Goal: Task Accomplishment & Management: Use online tool/utility

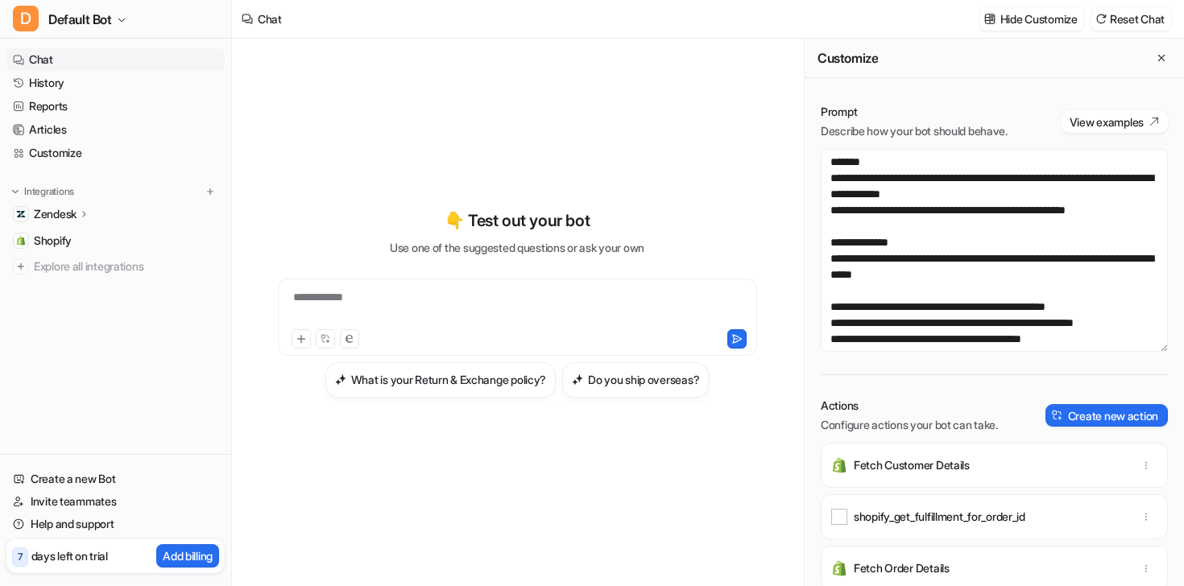
scroll to position [16, 0]
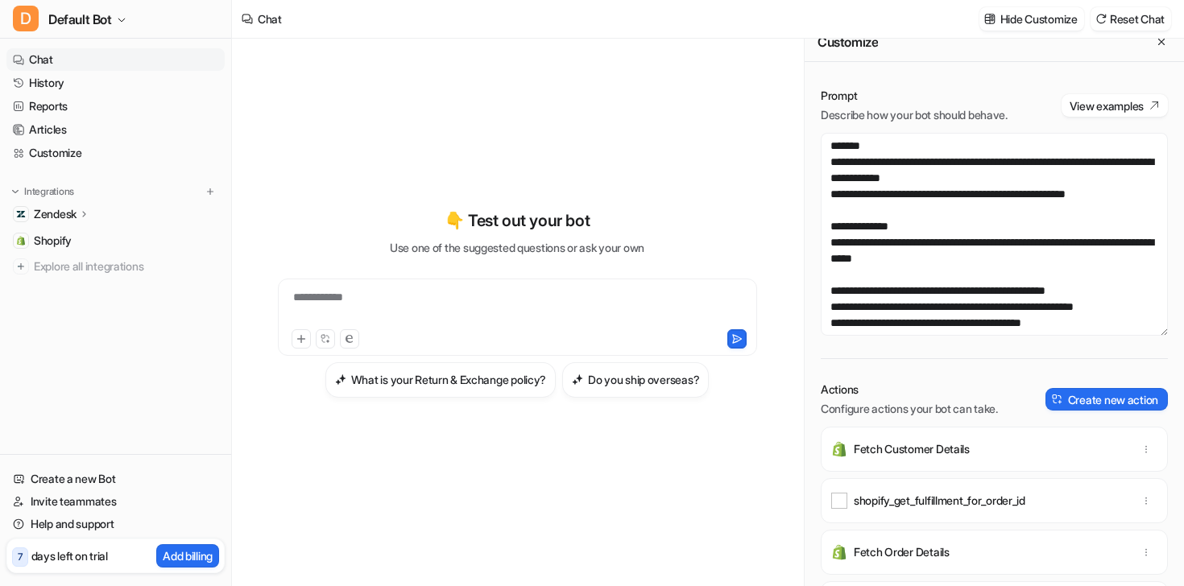
click at [93, 52] on link "Chat" at bounding box center [115, 59] width 218 height 23
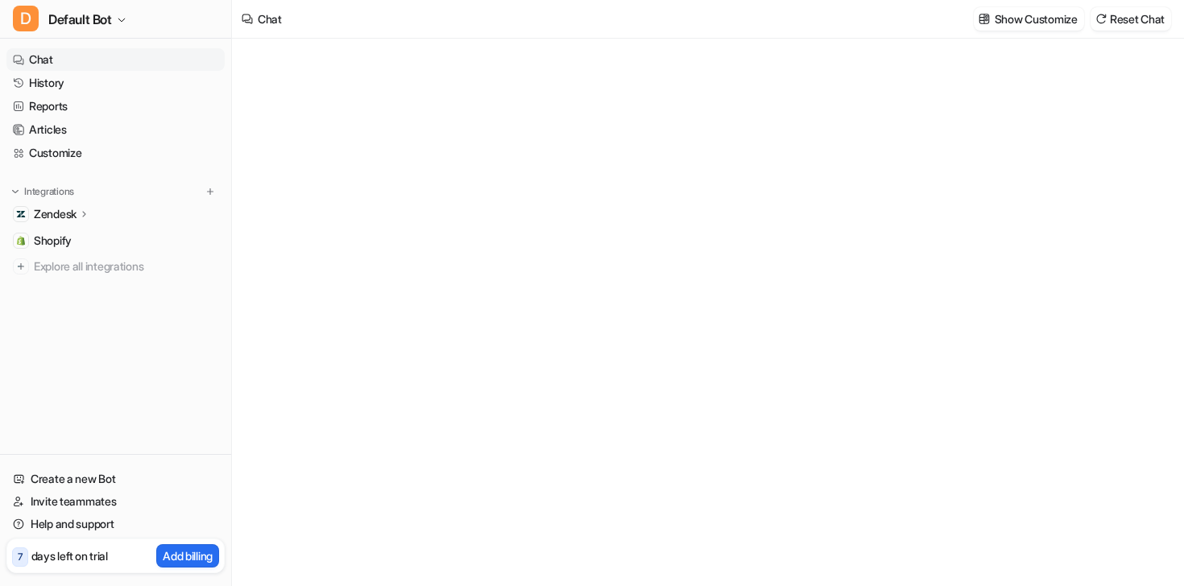
type textarea "**********"
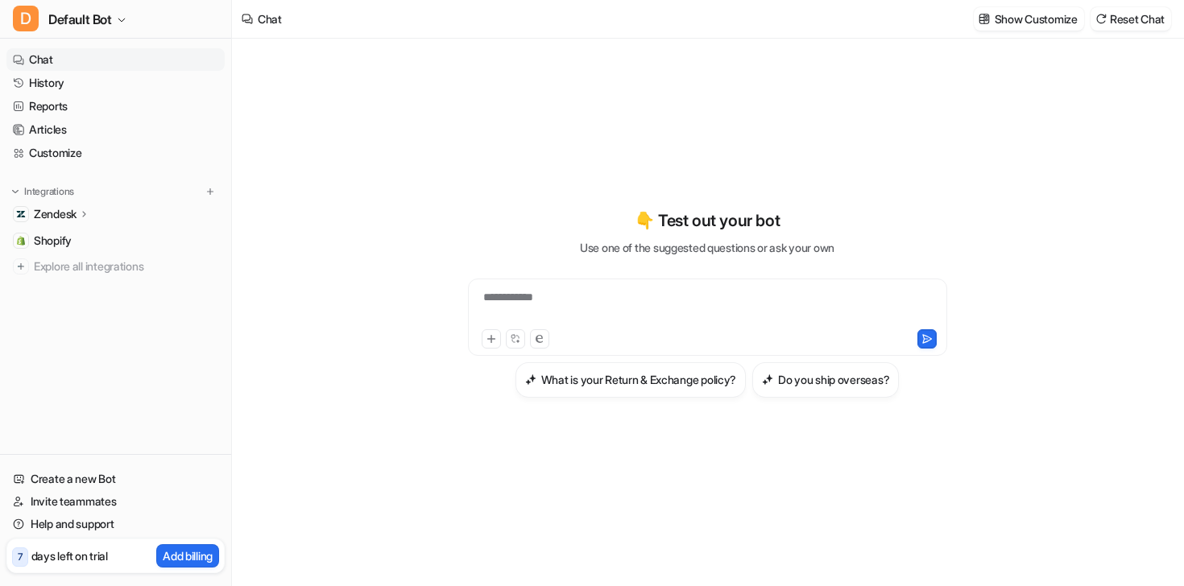
click at [90, 210] on icon at bounding box center [84, 214] width 11 height 12
click at [81, 230] on p "Overview" at bounding box center [70, 237] width 48 height 16
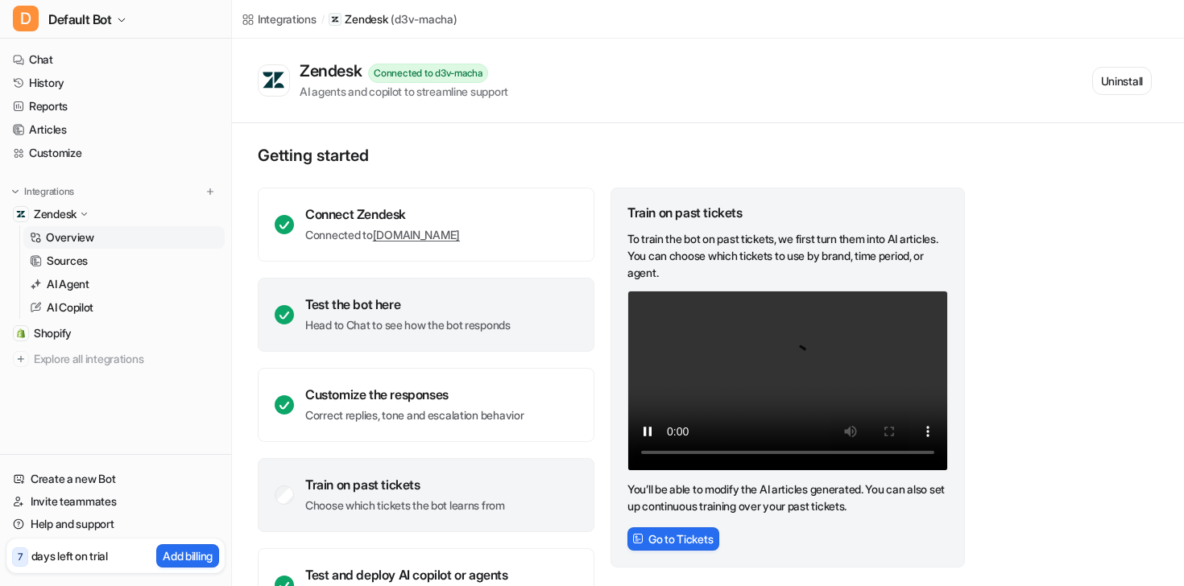
scroll to position [59, 0]
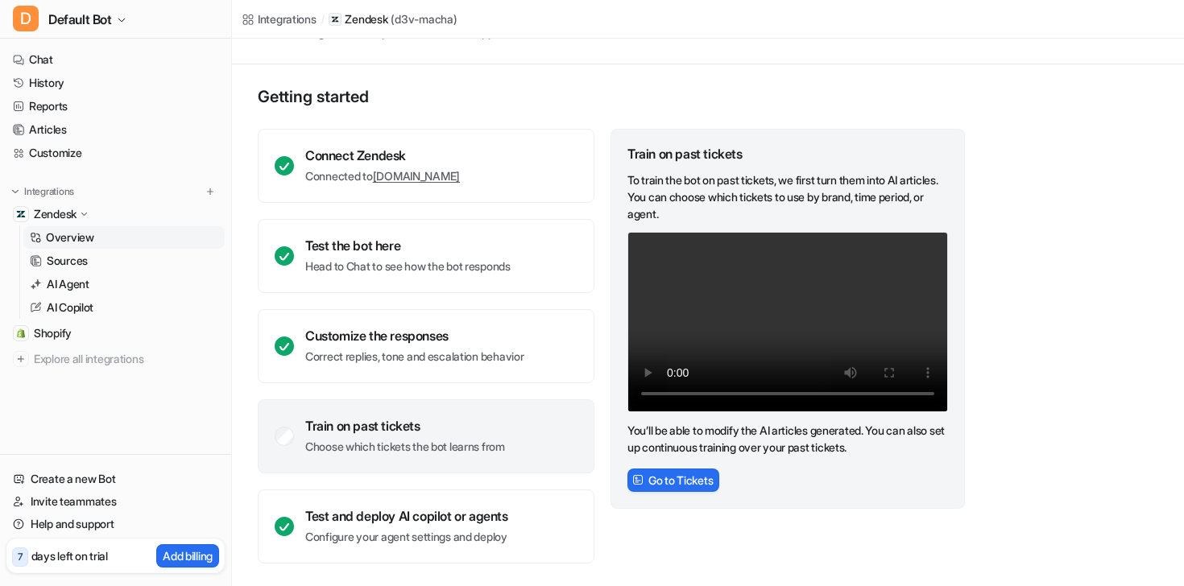
click at [425, 443] on p "Choose which tickets the bot learns from" at bounding box center [405, 447] width 200 height 16
click at [60, 337] on span "Shopify" at bounding box center [53, 333] width 38 height 16
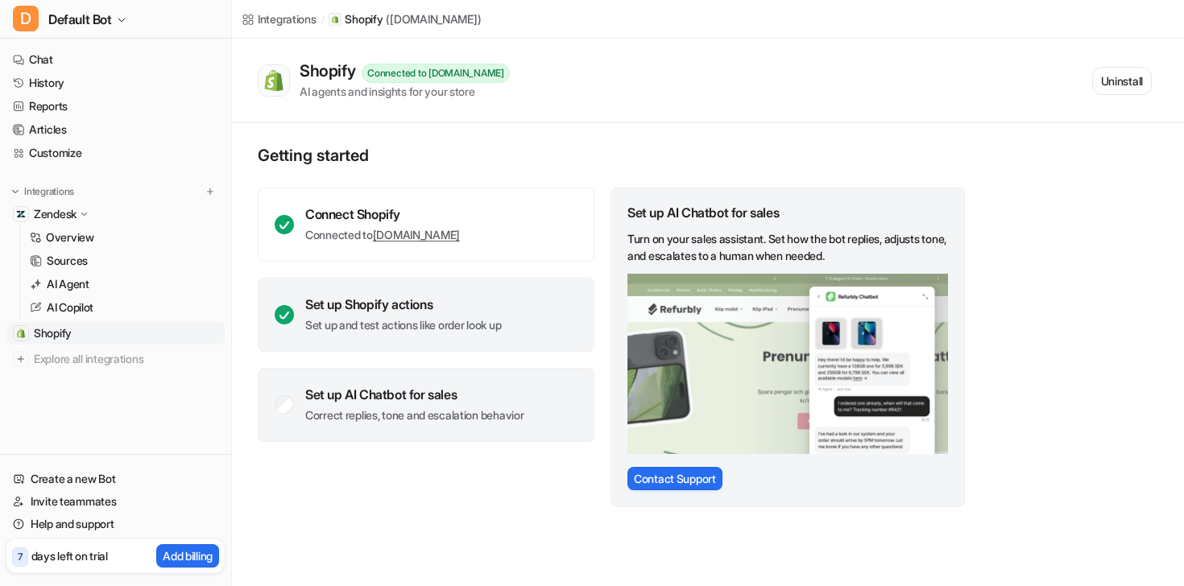
click at [380, 345] on div "Set up Shopify actions Set up and test actions like order look up" at bounding box center [426, 315] width 337 height 74
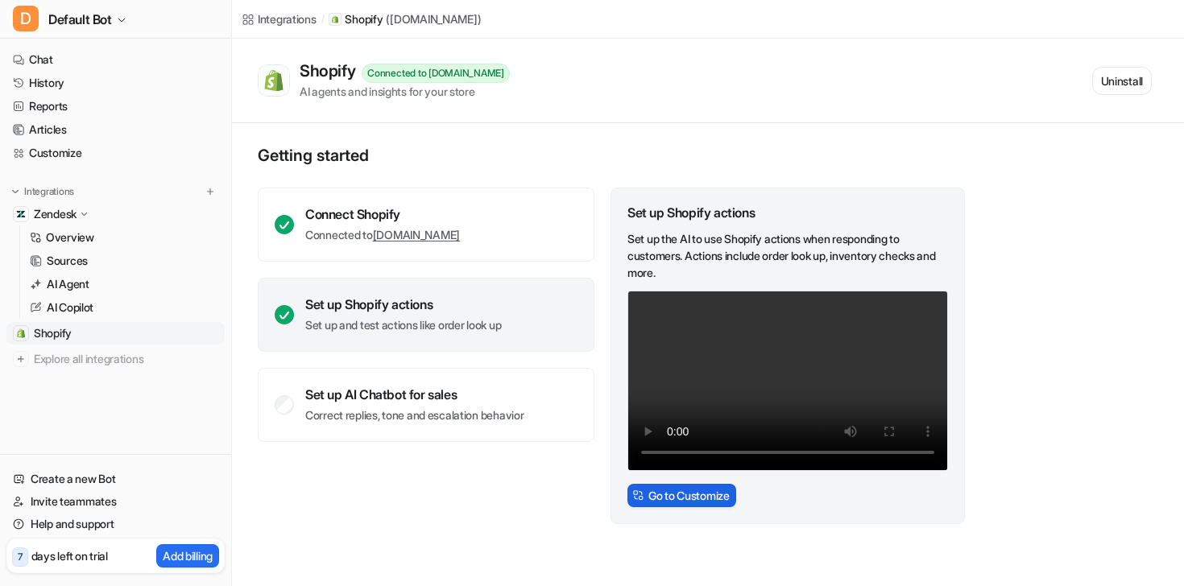
click at [703, 501] on button "Go to Customize" at bounding box center [681, 495] width 109 height 23
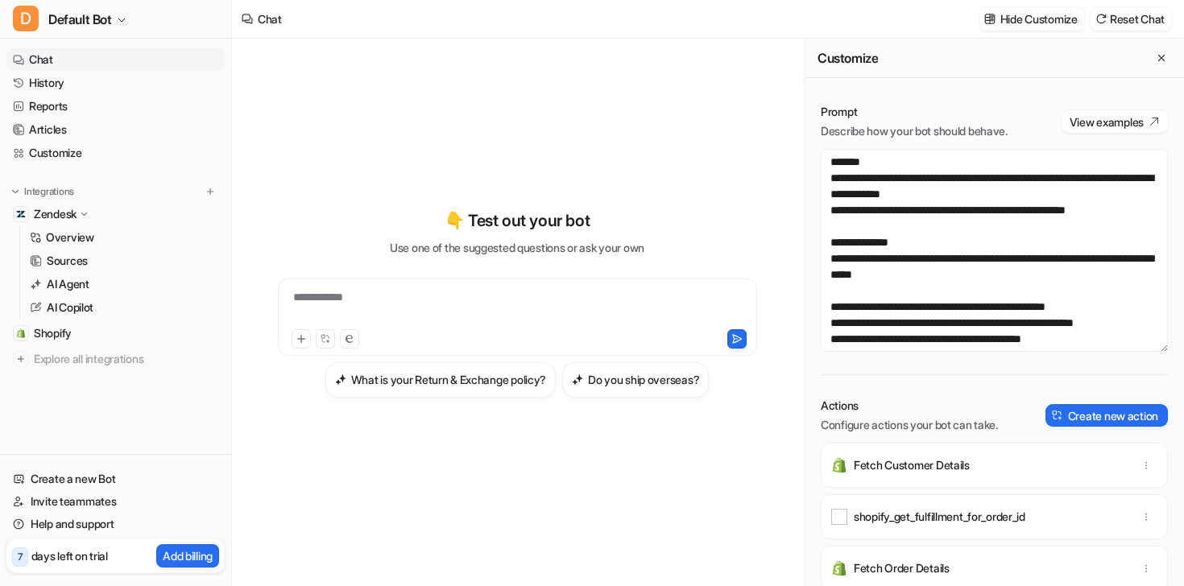
click at [87, 213] on icon at bounding box center [84, 214] width 6 height 3
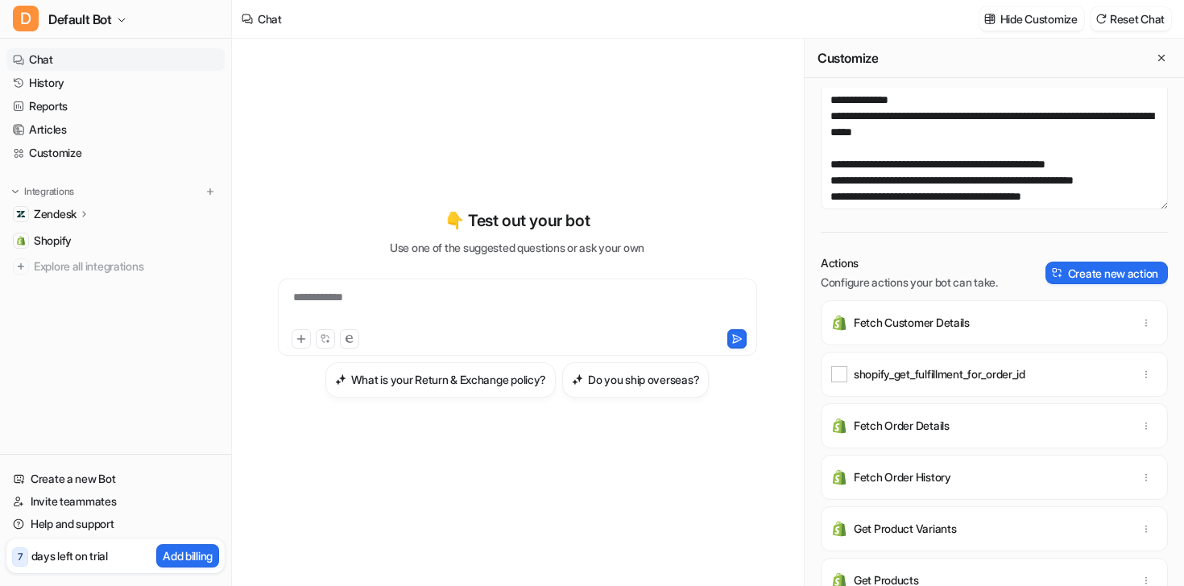
scroll to position [143, 0]
click at [348, 300] on div at bounding box center [517, 307] width 471 height 37
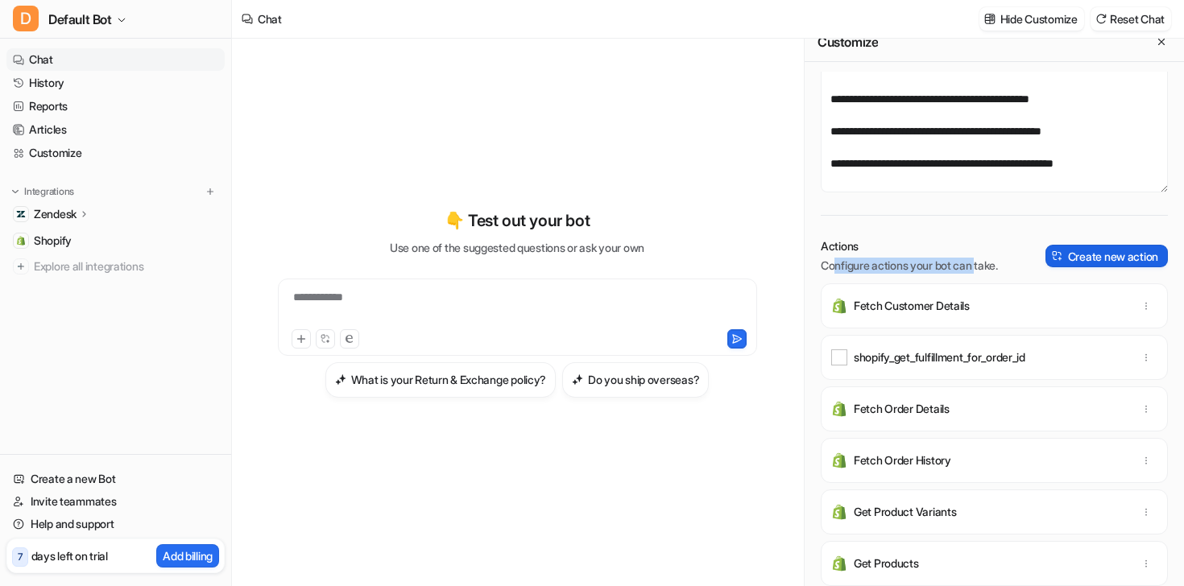
drag, startPoint x: 832, startPoint y: 258, endPoint x: 1104, endPoint y: 258, distance: 272.1
click at [1095, 258] on div "Actions Configure actions your bot can take. Create new action" at bounding box center [993, 255] width 347 height 35
click at [919, 233] on div "**********" at bounding box center [993, 329] width 379 height 514
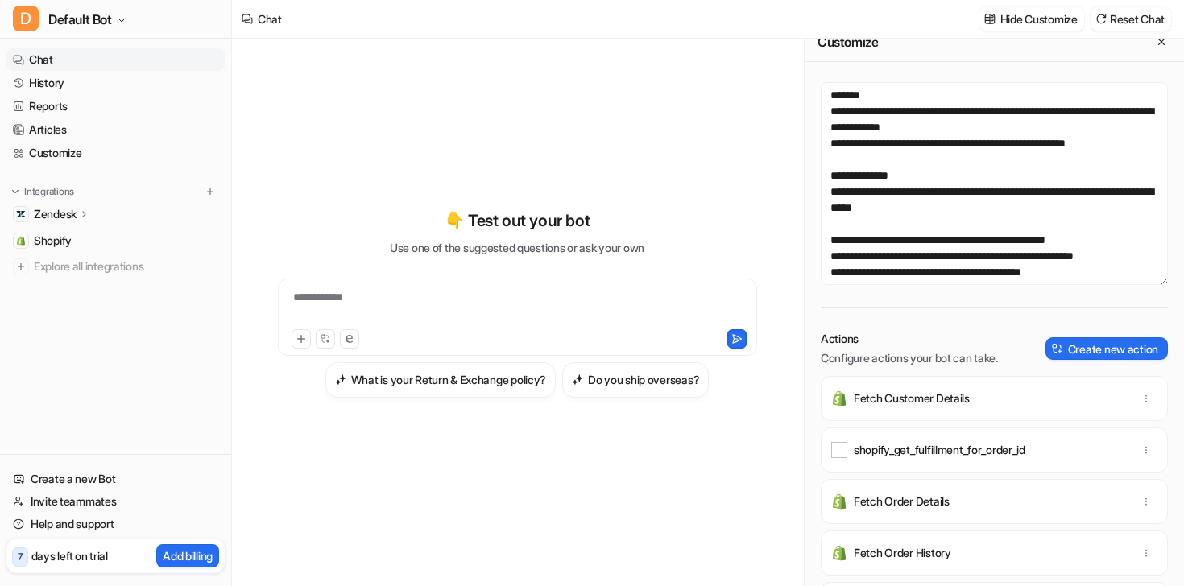
scroll to position [0, 0]
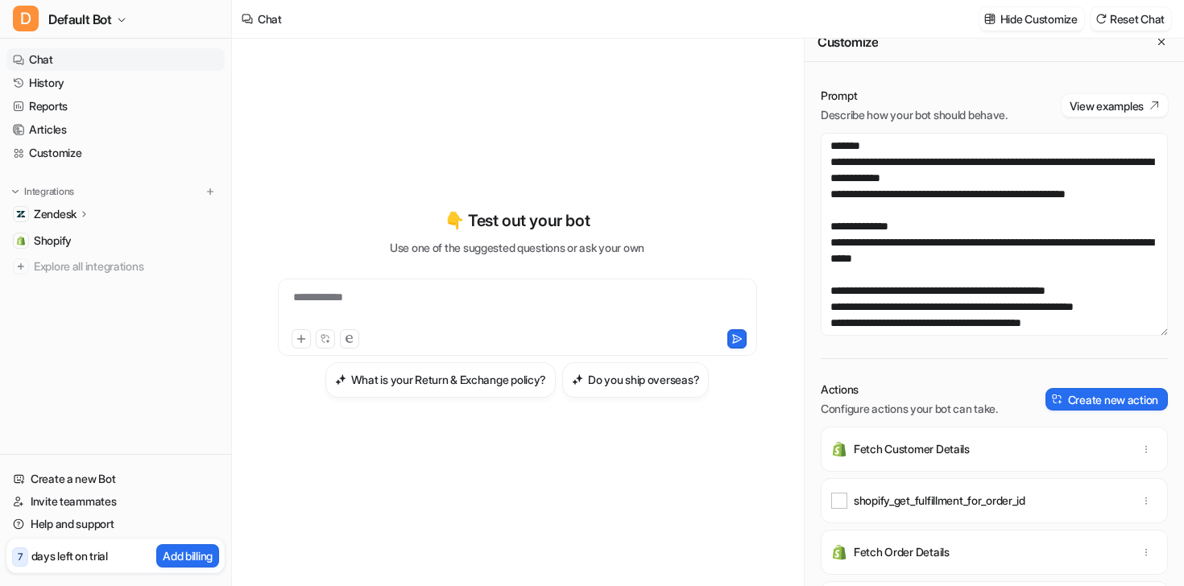
click at [1073, 386] on div "Actions Configure actions your bot can take. Create new action" at bounding box center [993, 399] width 347 height 35
click at [1082, 397] on button "Create new action" at bounding box center [1106, 399] width 122 height 23
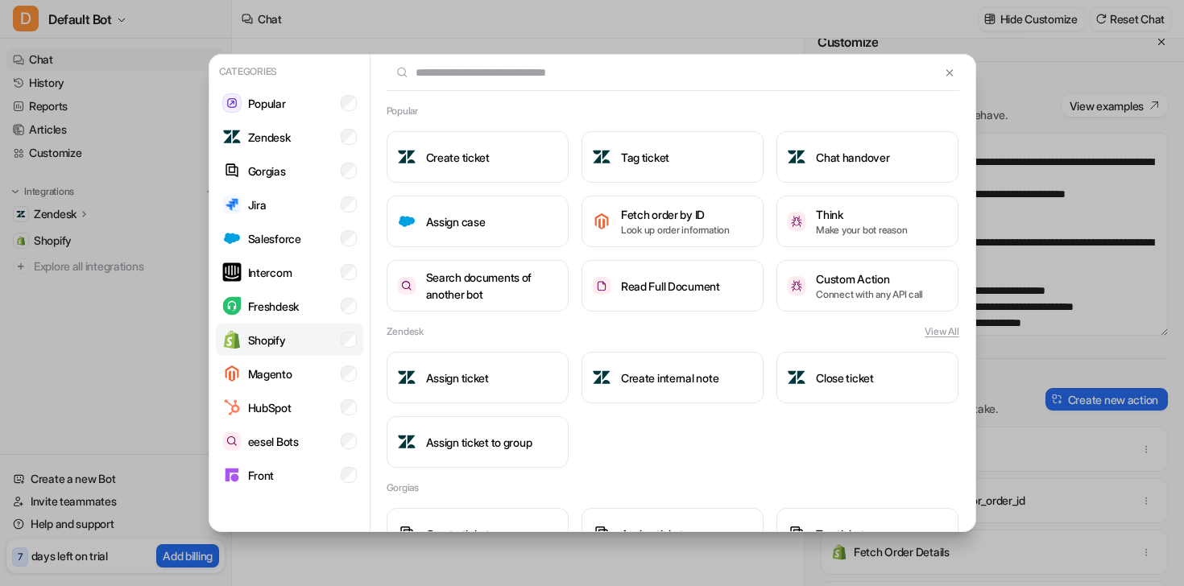
click at [252, 346] on p "Shopify" at bounding box center [267, 340] width 38 height 17
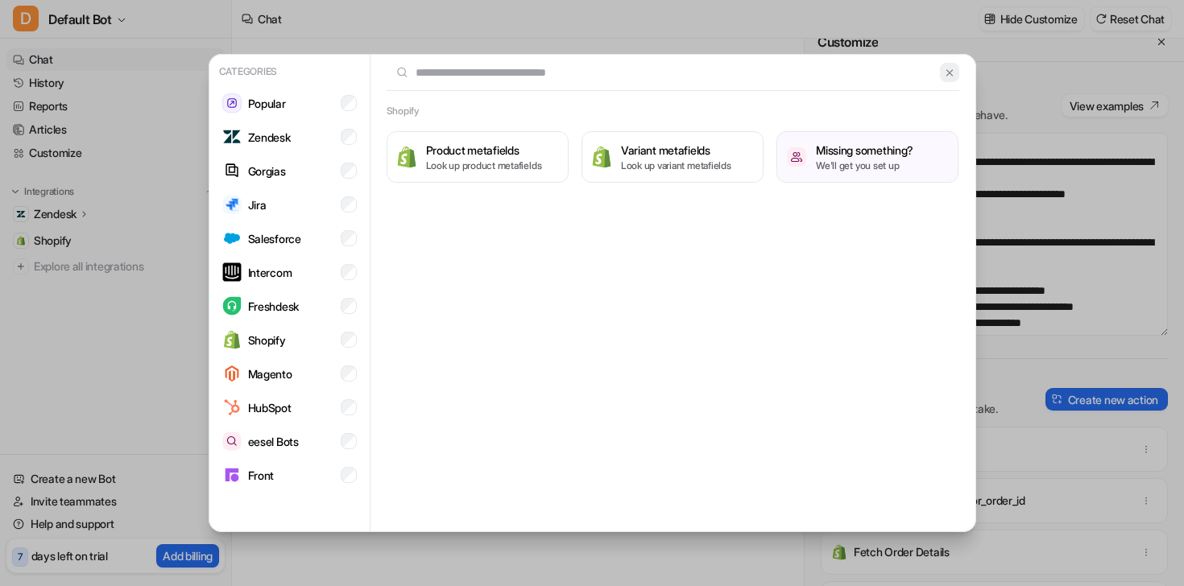
click at [947, 75] on img at bounding box center [949, 73] width 11 height 12
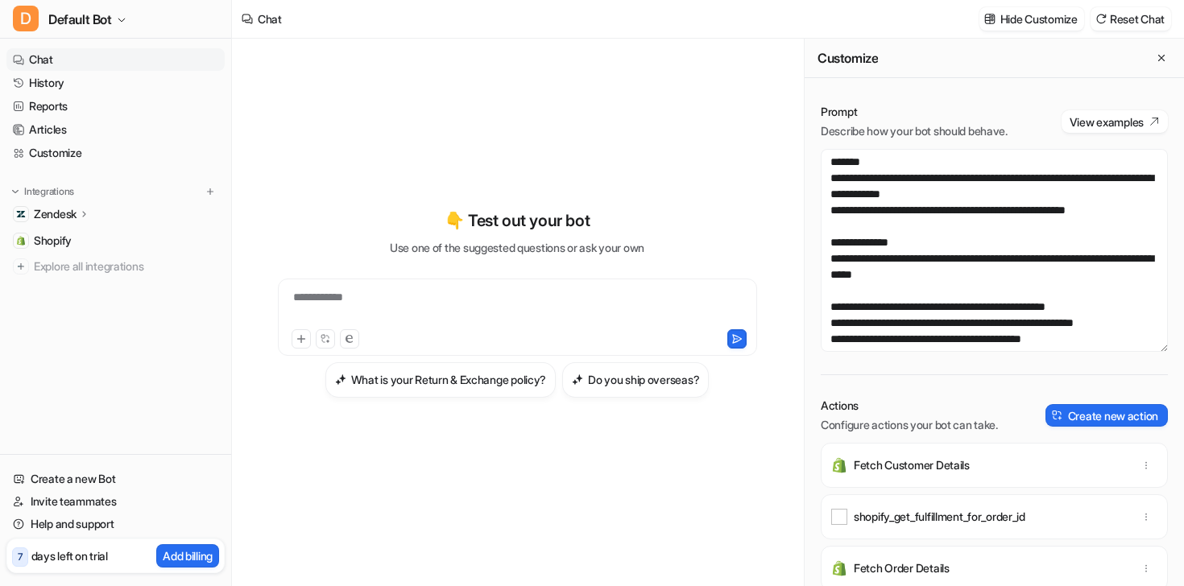
scroll to position [143, 0]
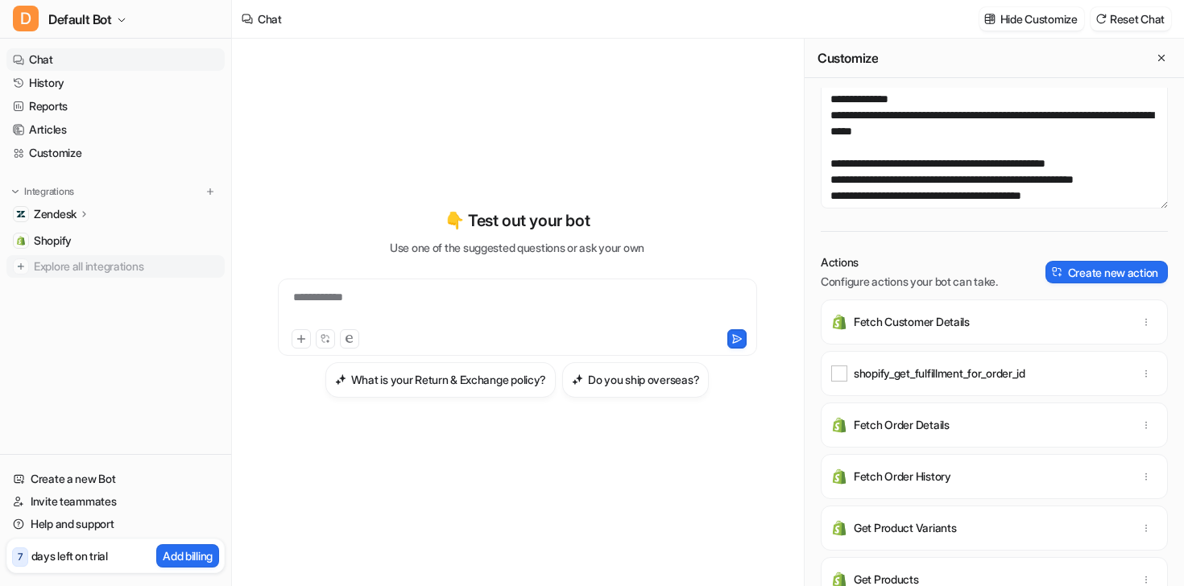
click at [97, 275] on span "Explore all integrations" at bounding box center [126, 267] width 184 height 26
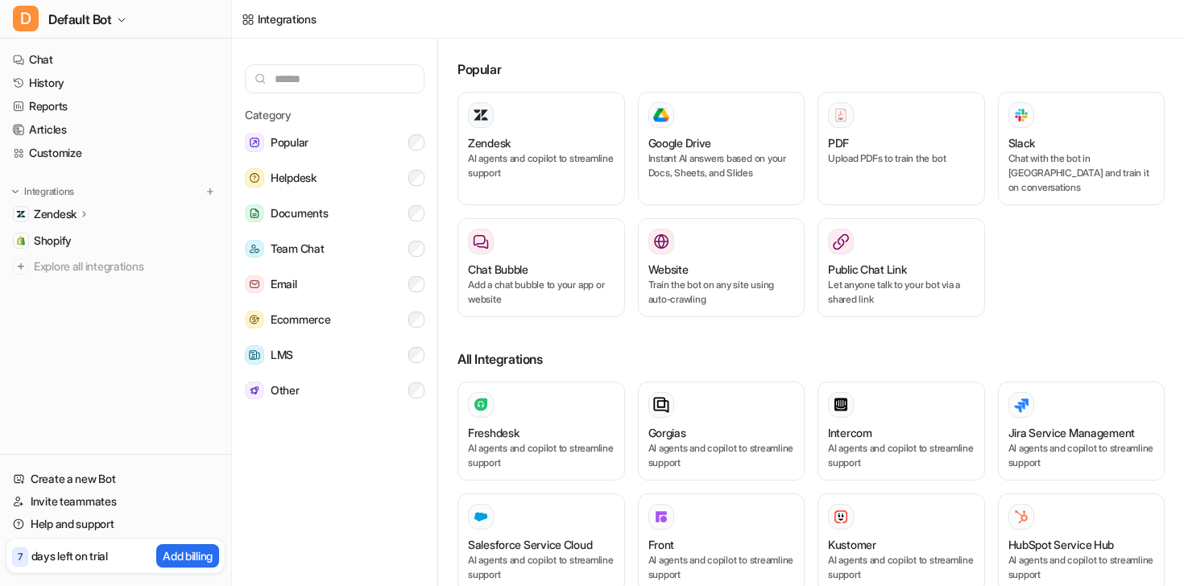
click at [704, 41] on div "Popular Zendesk AI agents and copilot to streamline support Google Drive Instan…" at bounding box center [817, 316] width 733 height 554
click at [97, 215] on div "Zendesk" at bounding box center [115, 214] width 218 height 23
click at [100, 122] on link "Articles" at bounding box center [115, 129] width 218 height 23
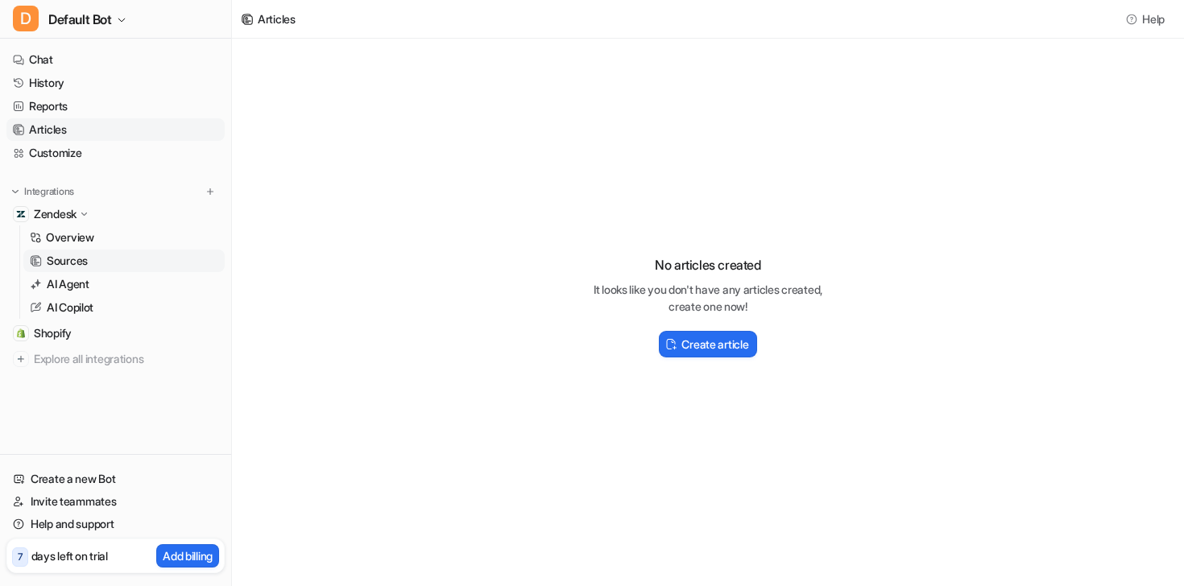
click at [105, 262] on link "Sources" at bounding box center [123, 261] width 201 height 23
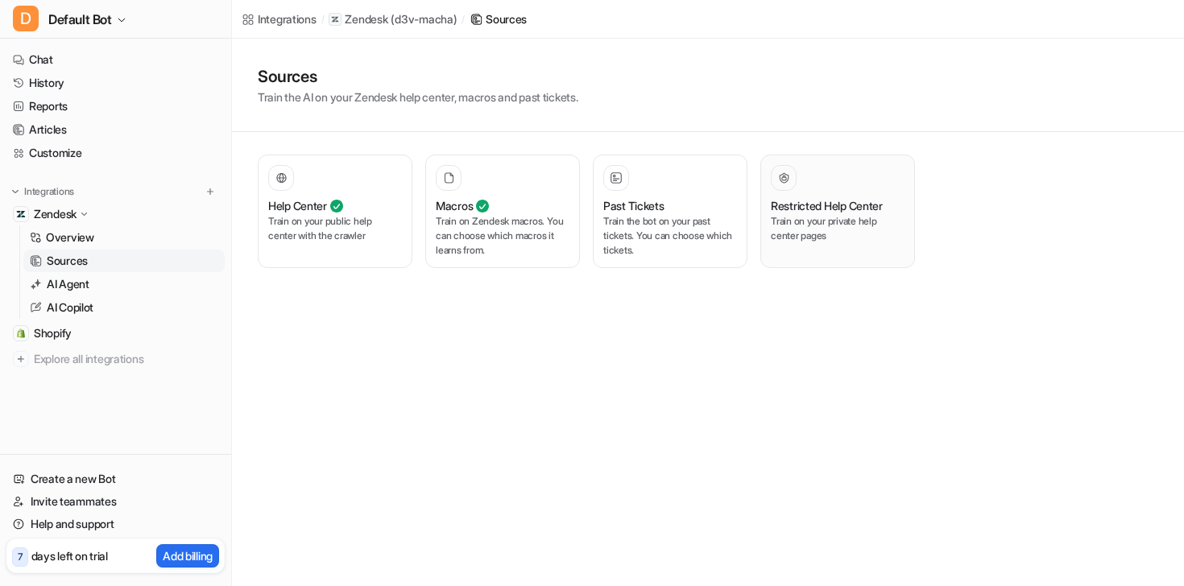
click at [825, 239] on p "Train on your private help center pages" at bounding box center [837, 228] width 134 height 29
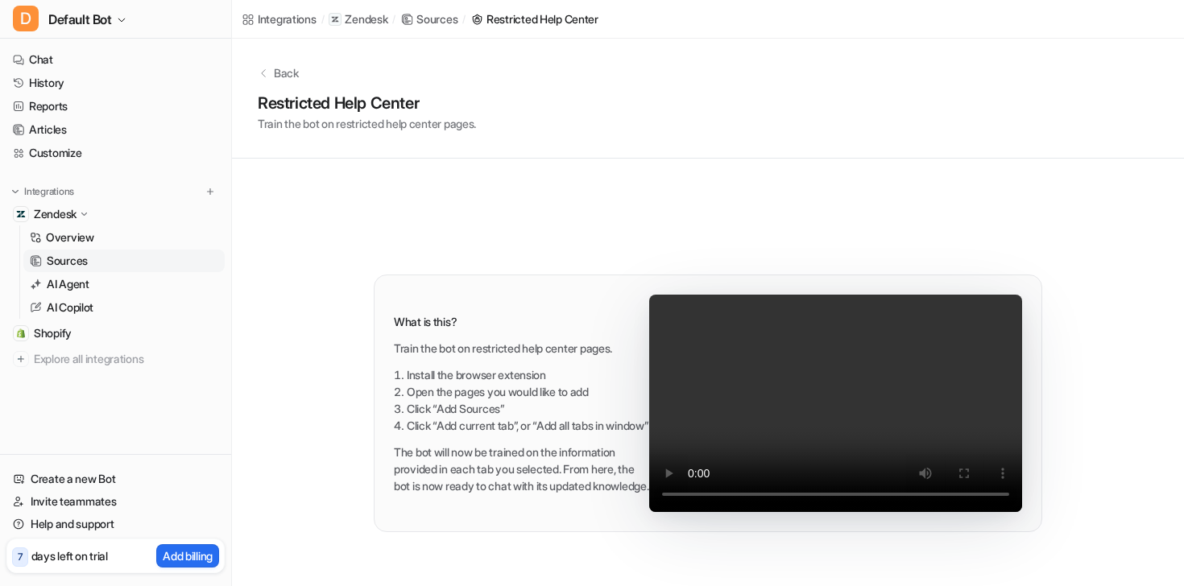
scroll to position [46, 0]
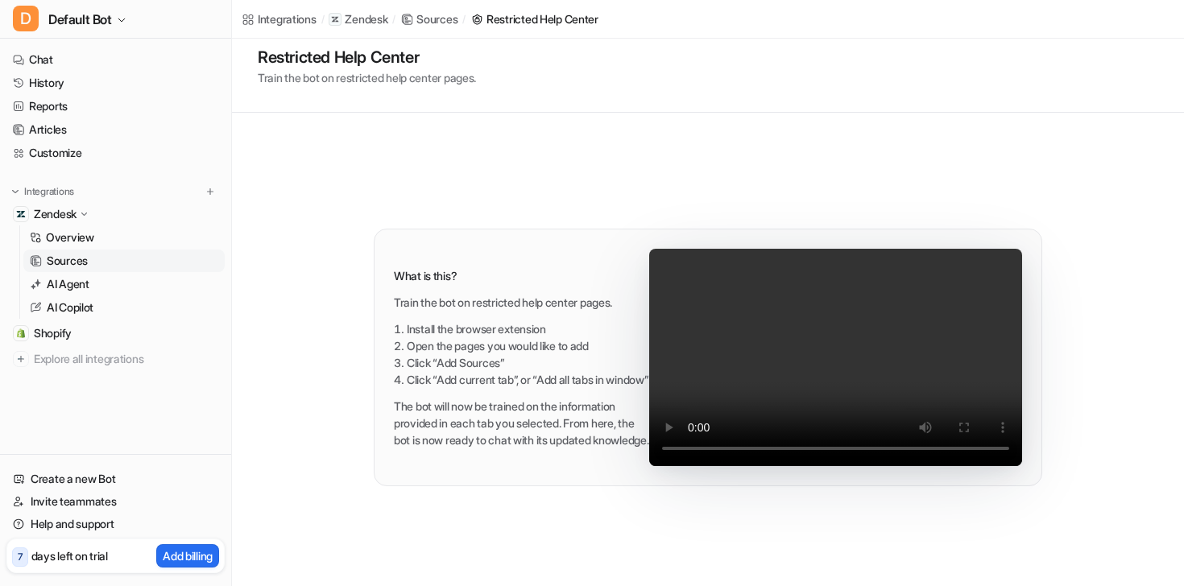
click at [1060, 213] on div "What is this? Train the bot on restricted help center pages. Install the browse…" at bounding box center [707, 349] width 733 height 473
click at [755, 111] on div "Back Restricted Help Center Train the bot on restricted help center pages." at bounding box center [708, 53] width 952 height 120
click at [100, 300] on link "AI Copilot" at bounding box center [123, 307] width 201 height 23
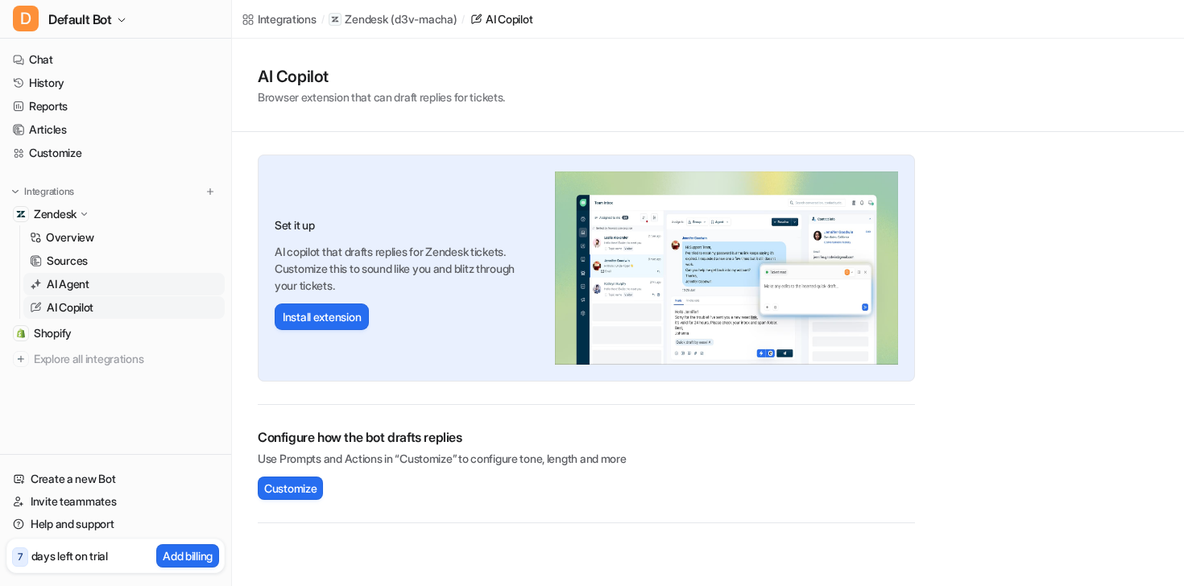
click at [100, 287] on link "AI Agent" at bounding box center [123, 284] width 201 height 23
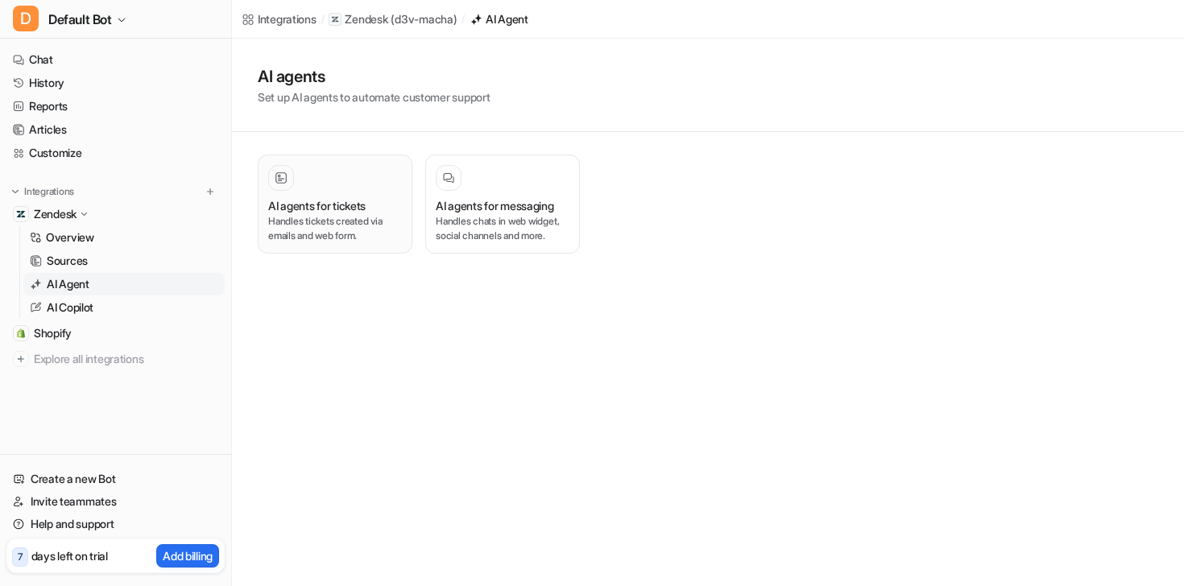
click at [344, 201] on h3 "AI agents for tickets" at bounding box center [316, 205] width 97 height 17
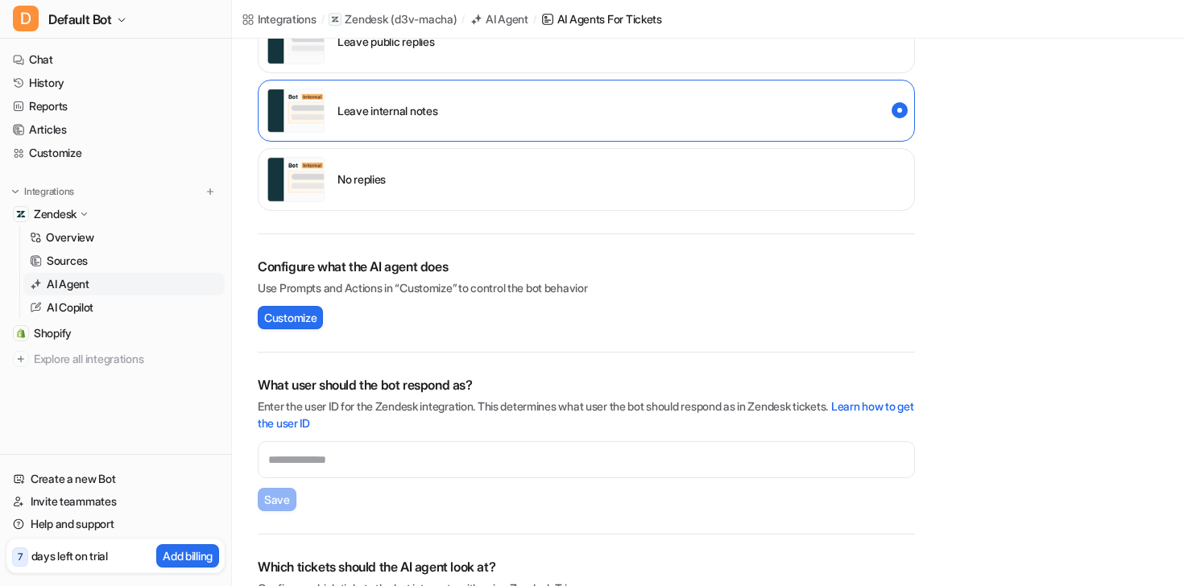
scroll to position [475, 0]
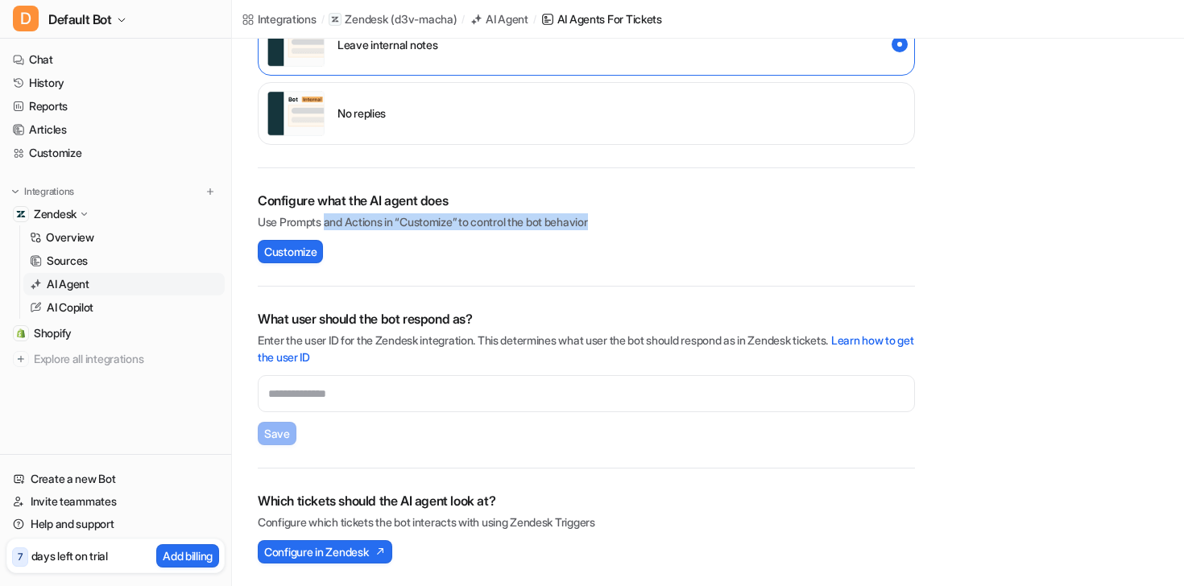
drag, startPoint x: 327, startPoint y: 223, endPoint x: 671, endPoint y: 223, distance: 344.6
click at [675, 223] on p "Use Prompts and Actions in “Customize” to control the bot behavior" at bounding box center [586, 221] width 657 height 17
click at [671, 223] on p "Use Prompts and Actions in “Customize” to control the bot behavior" at bounding box center [586, 221] width 657 height 17
click at [344, 209] on h2 "Configure what the AI agent does" at bounding box center [586, 200] width 657 height 19
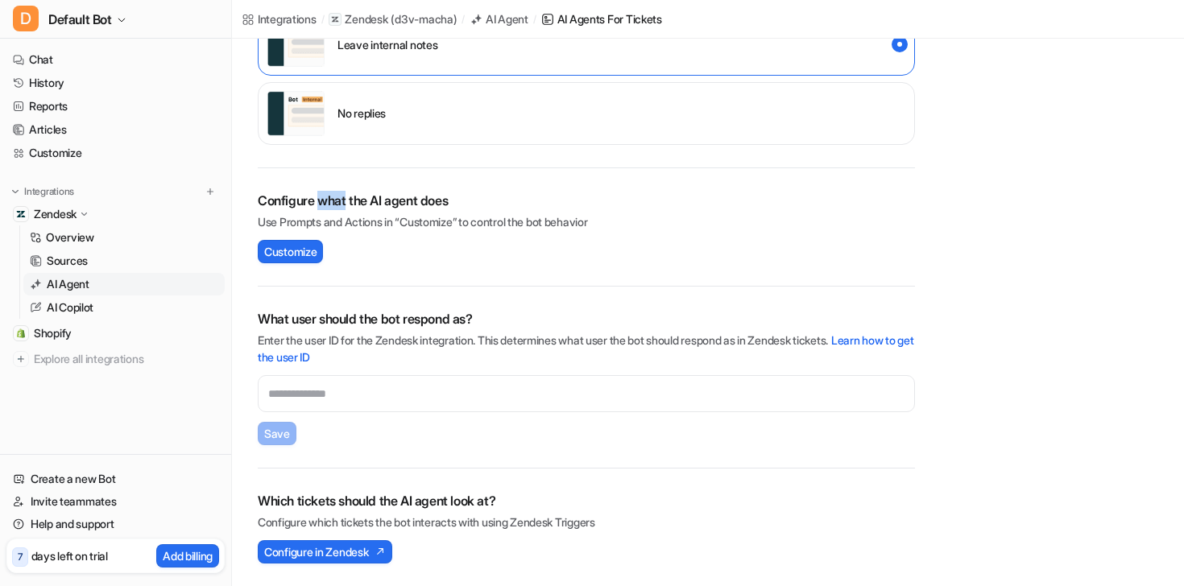
click at [344, 209] on h2 "Configure what the AI agent does" at bounding box center [586, 200] width 657 height 19
click at [382, 246] on div "Configure what the AI agent does Use Prompts and Actions in “Customize” to cont…" at bounding box center [586, 227] width 657 height 72
click at [411, 276] on div "Configure what the AI agent does Use Prompts and Actions in “Customize” to cont…" at bounding box center [586, 227] width 657 height 118
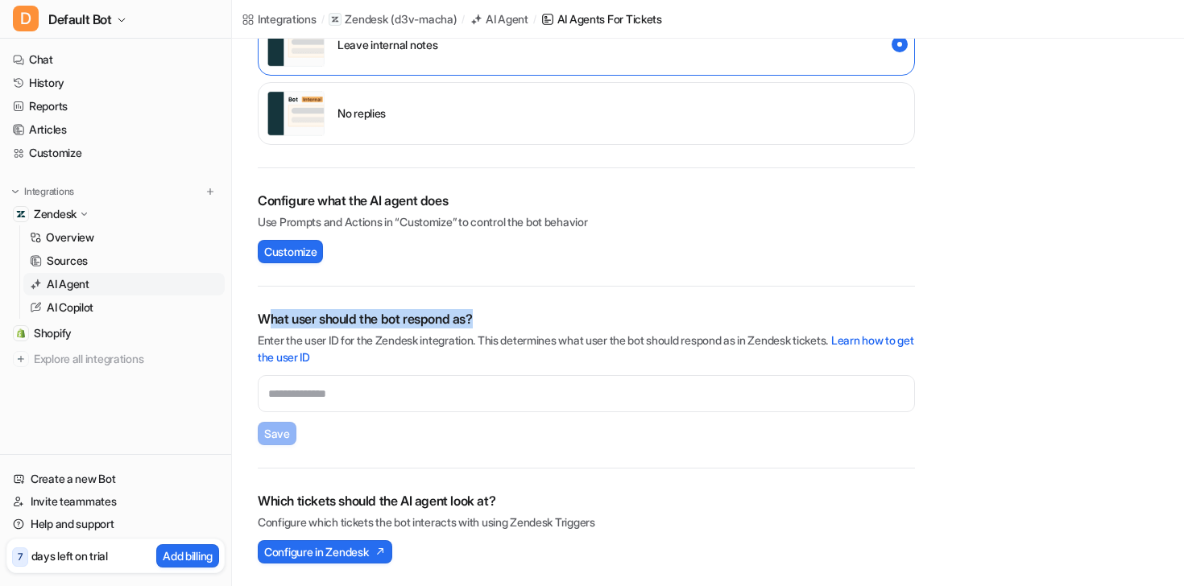
drag, startPoint x: 269, startPoint y: 320, endPoint x: 607, endPoint y: 320, distance: 338.1
click at [607, 320] on h2 "What user should the bot respond as?" at bounding box center [586, 318] width 657 height 19
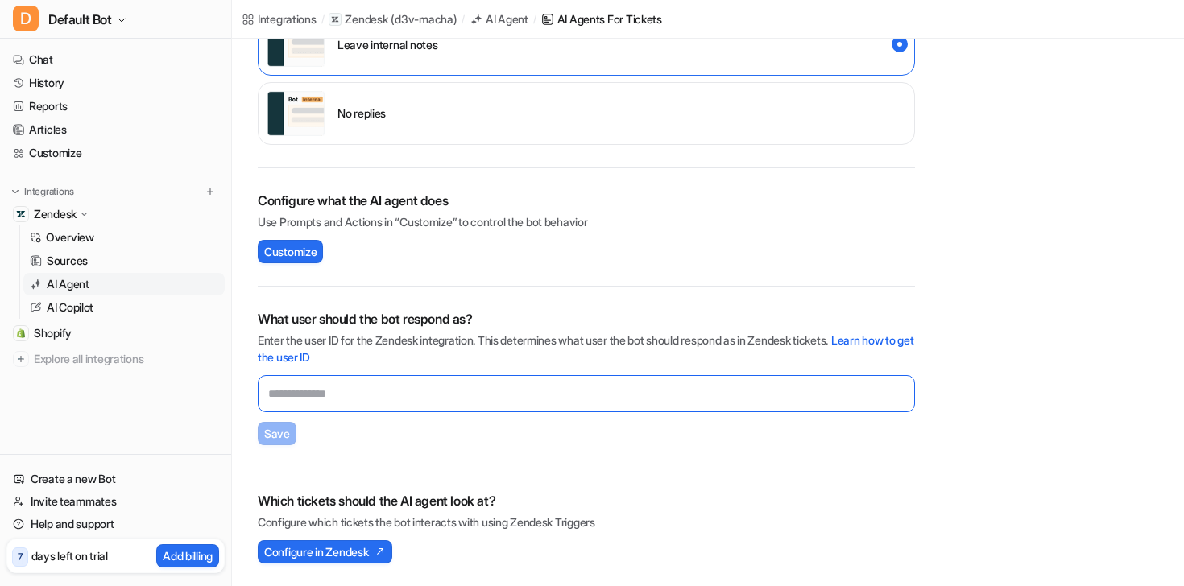
click at [400, 390] on input "text" at bounding box center [586, 393] width 657 height 37
click at [370, 440] on div "What user should the bot respond as? Enter the user ID for the Zendesk integrat…" at bounding box center [586, 377] width 657 height 136
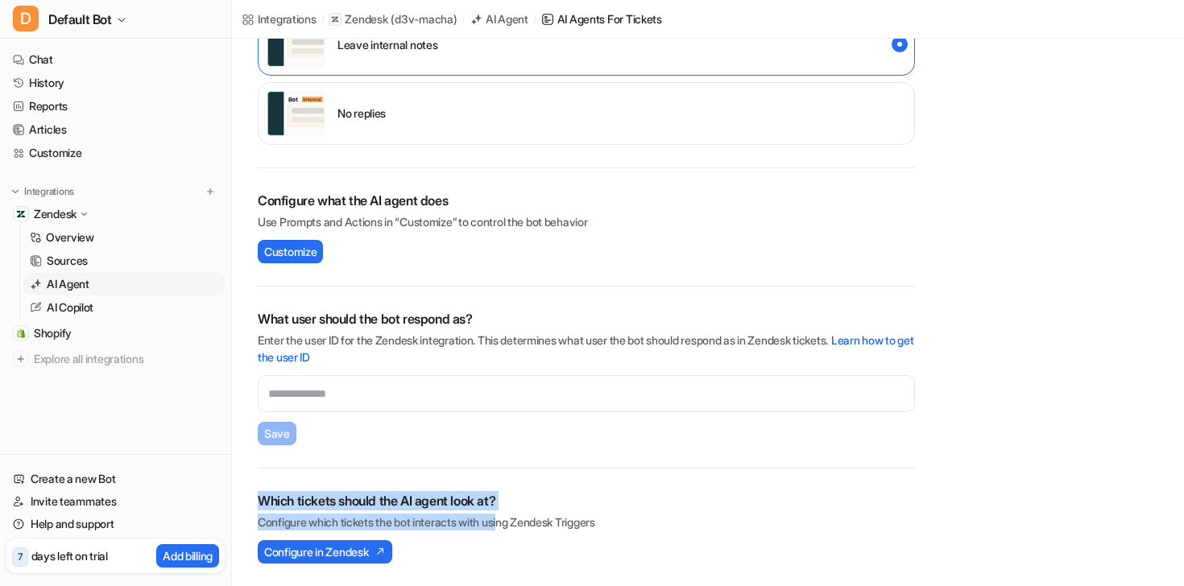
drag, startPoint x: 254, startPoint y: 505, endPoint x: 646, endPoint y: 565, distance: 395.9
click at [640, 564] on div "Enable the AI agent Live Test the AI agent Create a test ticket and see how the…" at bounding box center [586, 135] width 708 height 903
click at [631, 523] on p "Configure which tickets the bot interacts with using Zendesk Triggers" at bounding box center [586, 522] width 657 height 17
drag, startPoint x: 631, startPoint y: 523, endPoint x: 365, endPoint y: 462, distance: 273.2
click at [365, 462] on div "Enable the AI agent Live Test the AI agent Create a test ticket and see how the…" at bounding box center [586, 135] width 708 height 903
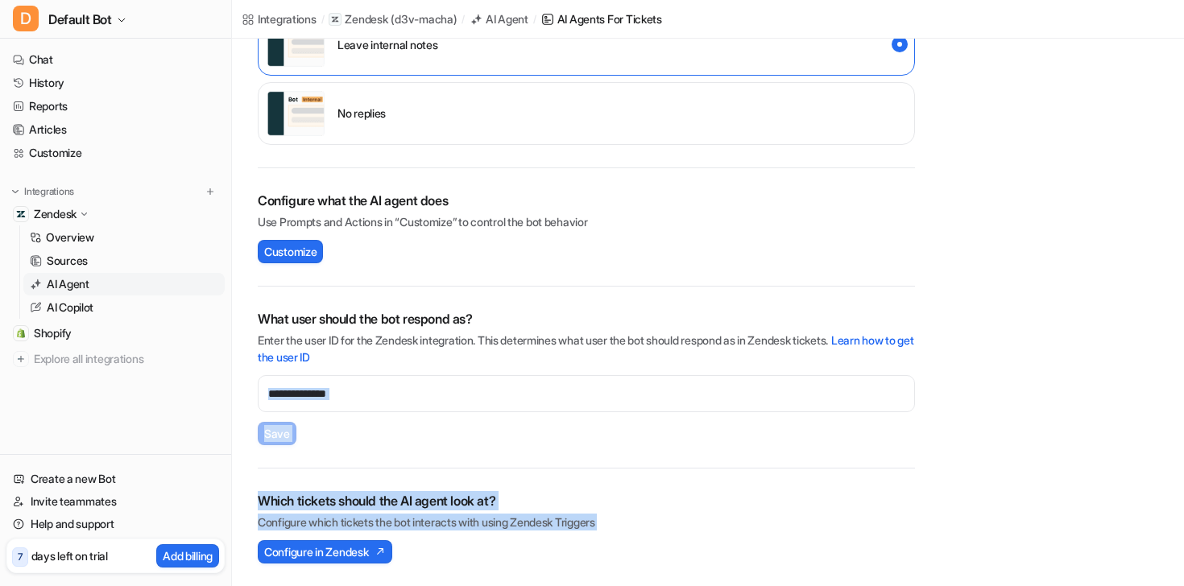
click at [365, 462] on div "What user should the bot respond as? Enter the user ID for the Zendesk integrat…" at bounding box center [586, 378] width 657 height 182
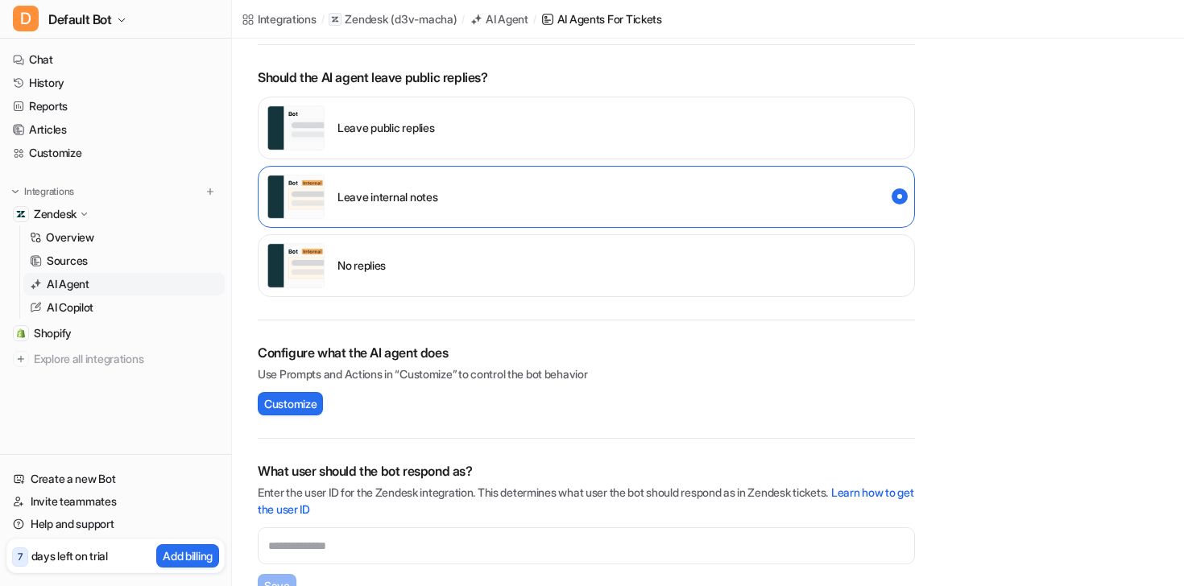
scroll to position [0, 0]
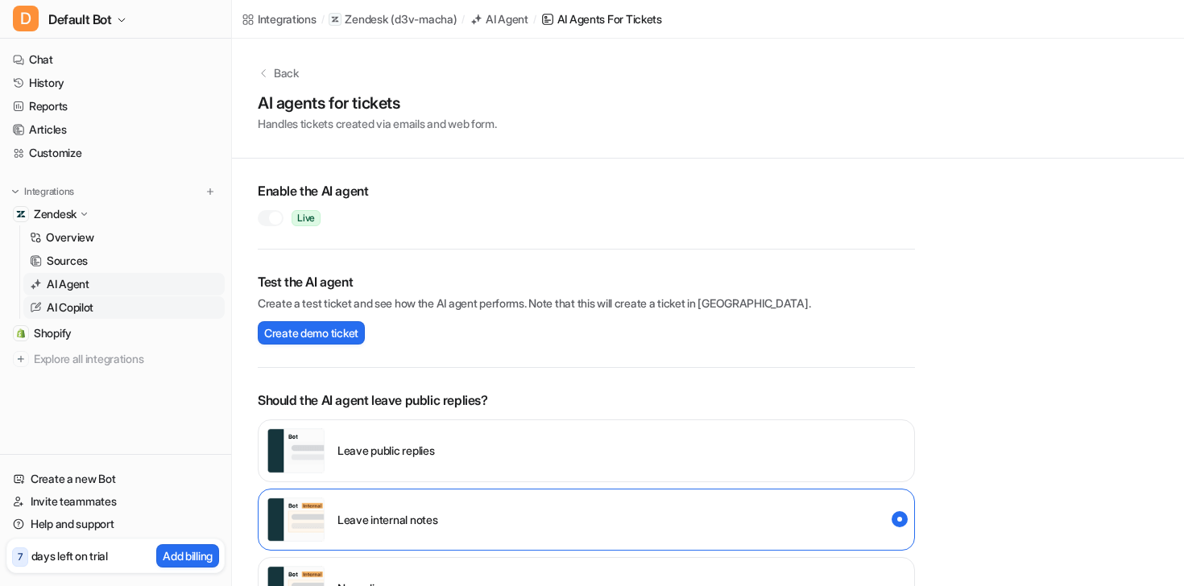
click at [92, 308] on p "AI Copilot" at bounding box center [70, 307] width 47 height 16
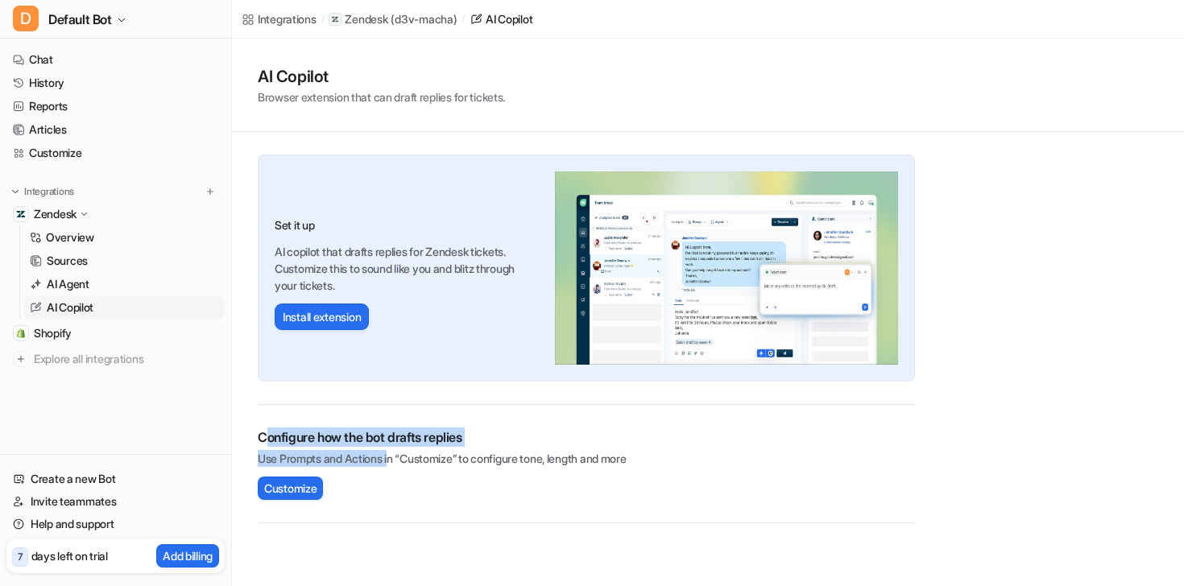
drag, startPoint x: 267, startPoint y: 432, endPoint x: 392, endPoint y: 463, distance: 128.7
click at [392, 463] on div "Configure how the bot drafts replies Use Prompts and Actions in “Customize” to …" at bounding box center [586, 447] width 657 height 39
click at [392, 463] on p "Use Prompts and Actions in “Customize” to configure tone, length and more" at bounding box center [586, 458] width 657 height 17
drag, startPoint x: 392, startPoint y: 463, endPoint x: 285, endPoint y: 431, distance: 111.8
click at [285, 431] on div "Configure how the bot drafts replies Use Prompts and Actions in “Customize” to …" at bounding box center [586, 447] width 657 height 39
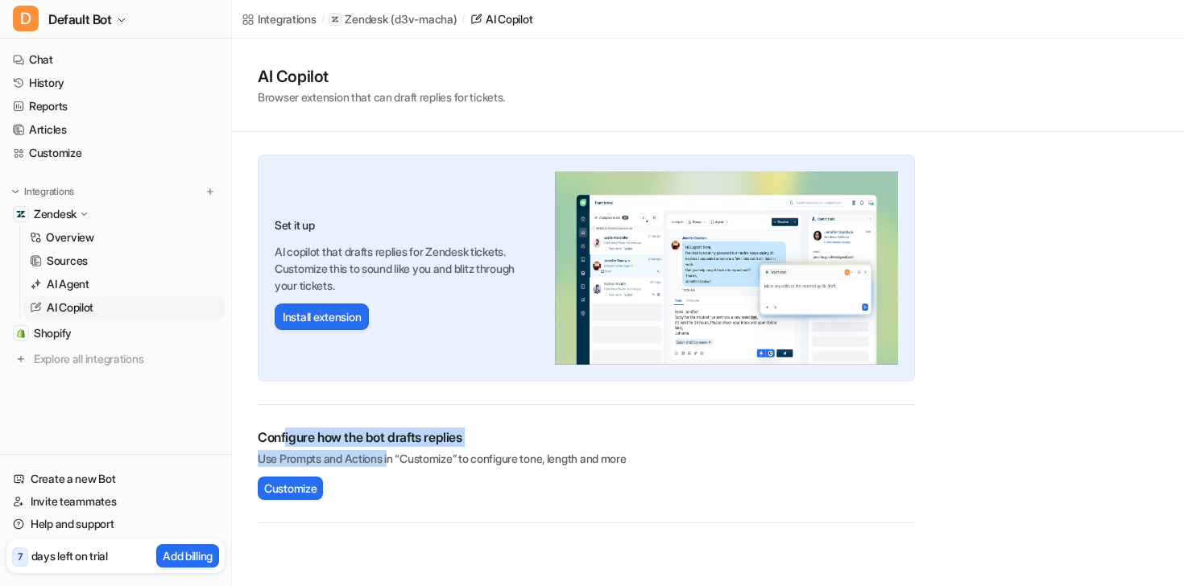
click at [285, 431] on h2 "Configure how the bot drafts replies" at bounding box center [586, 437] width 657 height 19
click at [281, 454] on p "Use Prompts and Actions in “Customize” to configure tone, length and more" at bounding box center [586, 458] width 657 height 17
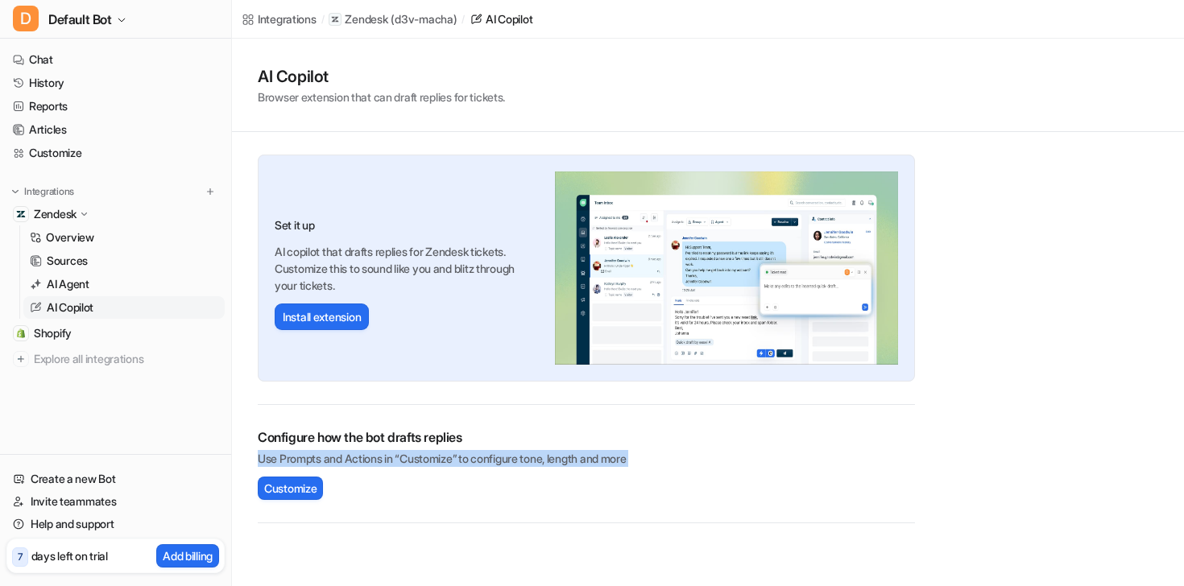
click at [281, 454] on p "Use Prompts and Actions in “Customize” to configure tone, length and more" at bounding box center [586, 458] width 657 height 17
click at [453, 488] on div "Configure how the bot drafts replies Use Prompts and Actions in “Customize” to …" at bounding box center [586, 464] width 657 height 72
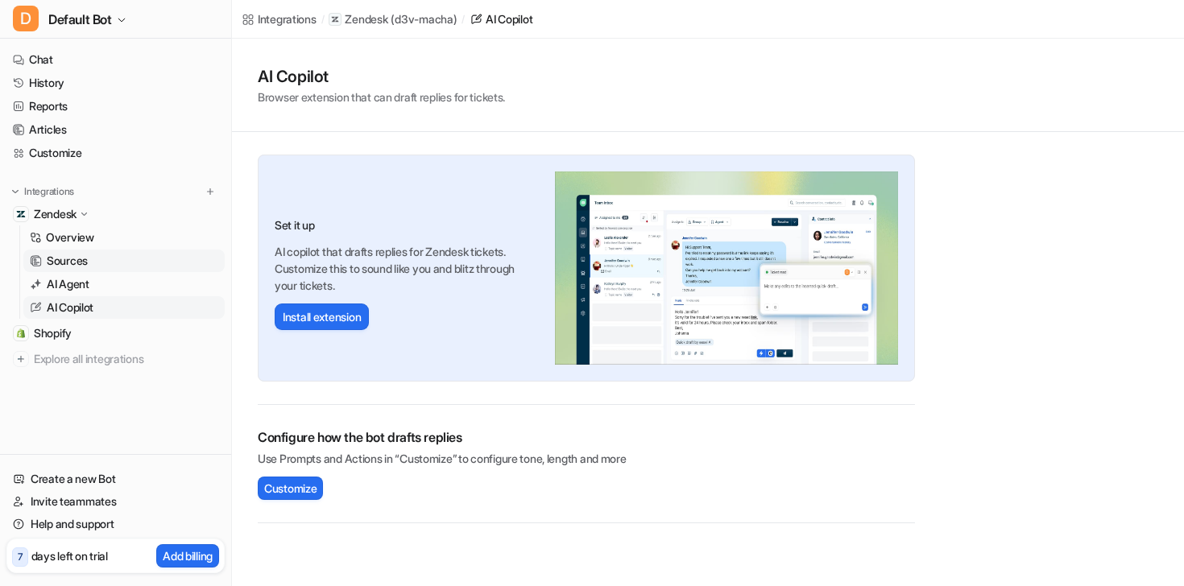
click at [71, 266] on p "Sources" at bounding box center [67, 261] width 41 height 16
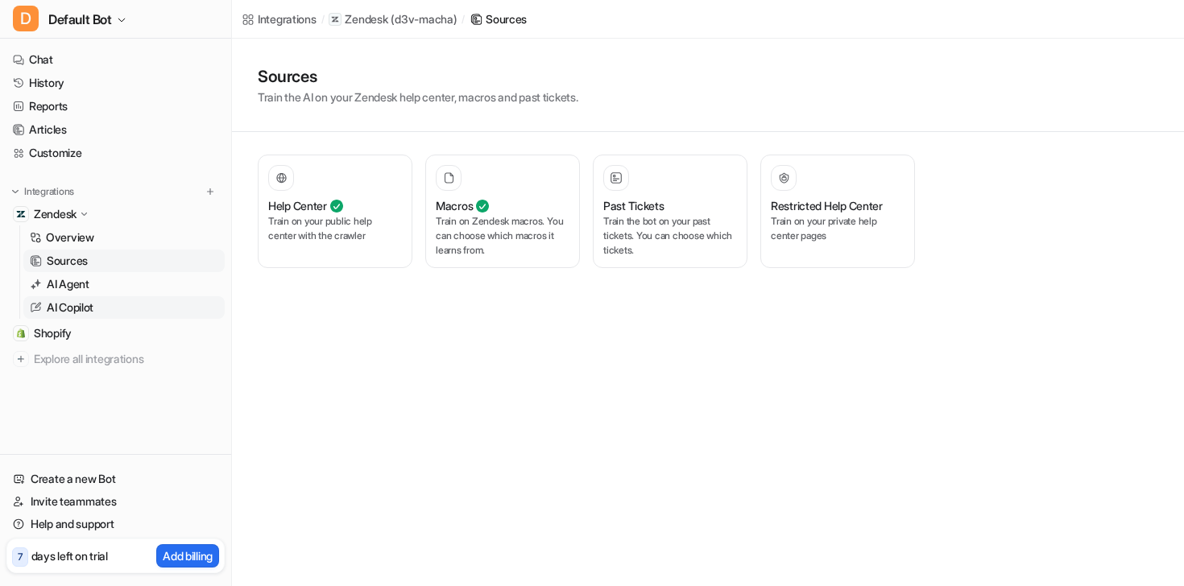
click at [98, 312] on link "AI Copilot" at bounding box center [123, 307] width 201 height 23
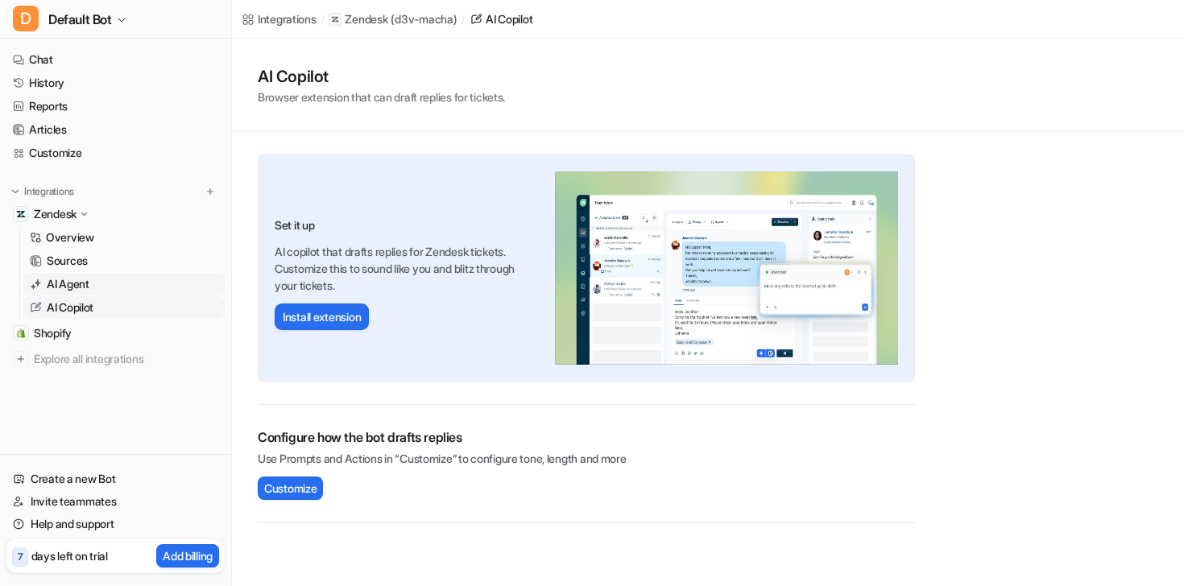
click at [85, 288] on p "AI Agent" at bounding box center [68, 284] width 43 height 16
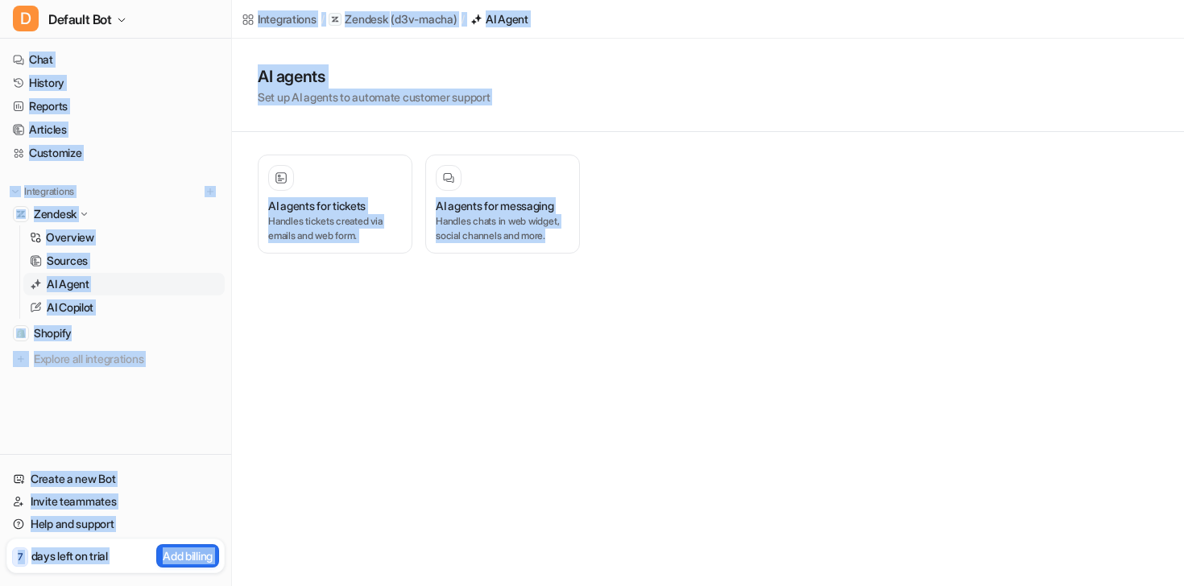
drag, startPoint x: 229, startPoint y: 64, endPoint x: 814, endPoint y: 387, distance: 668.8
click at [814, 387] on div "D Default Bot Chat History Reports Articles Customize Integrations Zendesk Over…" at bounding box center [592, 293] width 1184 height 586
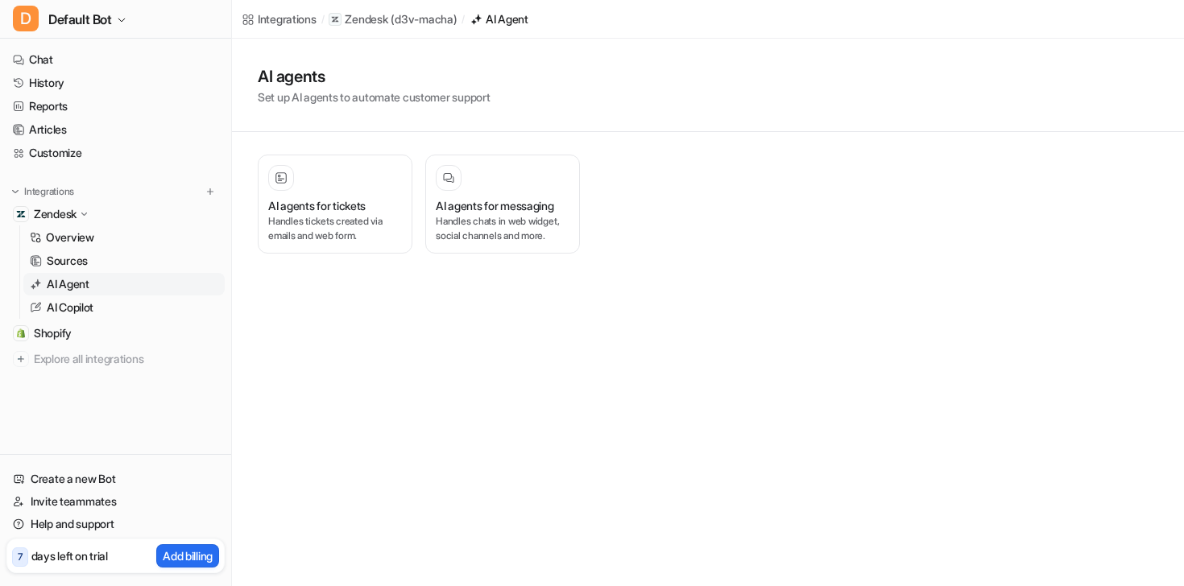
click at [678, 272] on div "AI agents for tickets Handles tickets created via emails and web form. AI agent…" at bounding box center [586, 204] width 657 height 144
click at [265, 190] on button "AI agents for tickets Handles tickets created via emails and web form." at bounding box center [335, 204] width 155 height 99
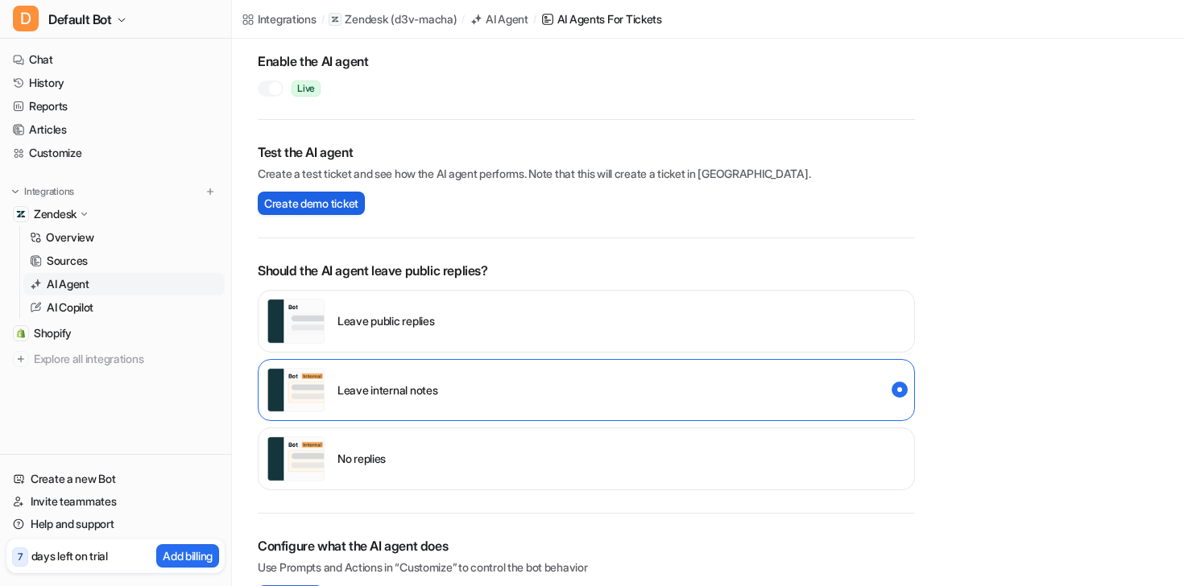
scroll to position [114, 0]
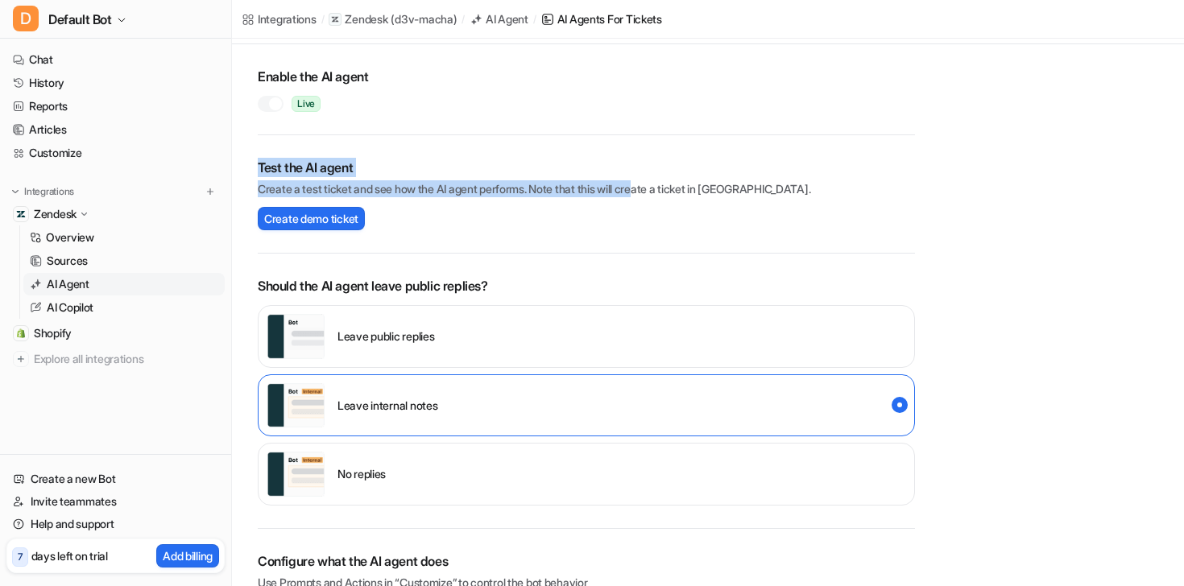
drag, startPoint x: 263, startPoint y: 155, endPoint x: 682, endPoint y: 186, distance: 419.8
click at [682, 186] on div "Test the AI agent Create a test ticket and see how the AI agent performs. Note …" at bounding box center [586, 194] width 657 height 118
drag, startPoint x: 761, startPoint y: 187, endPoint x: 432, endPoint y: 176, distance: 329.5
click at [432, 176] on div "Test the AI agent Create a test ticket and see how the AI agent performs. Note …" at bounding box center [586, 177] width 657 height 39
click at [432, 176] on h2 "Test the AI agent" at bounding box center [586, 167] width 657 height 19
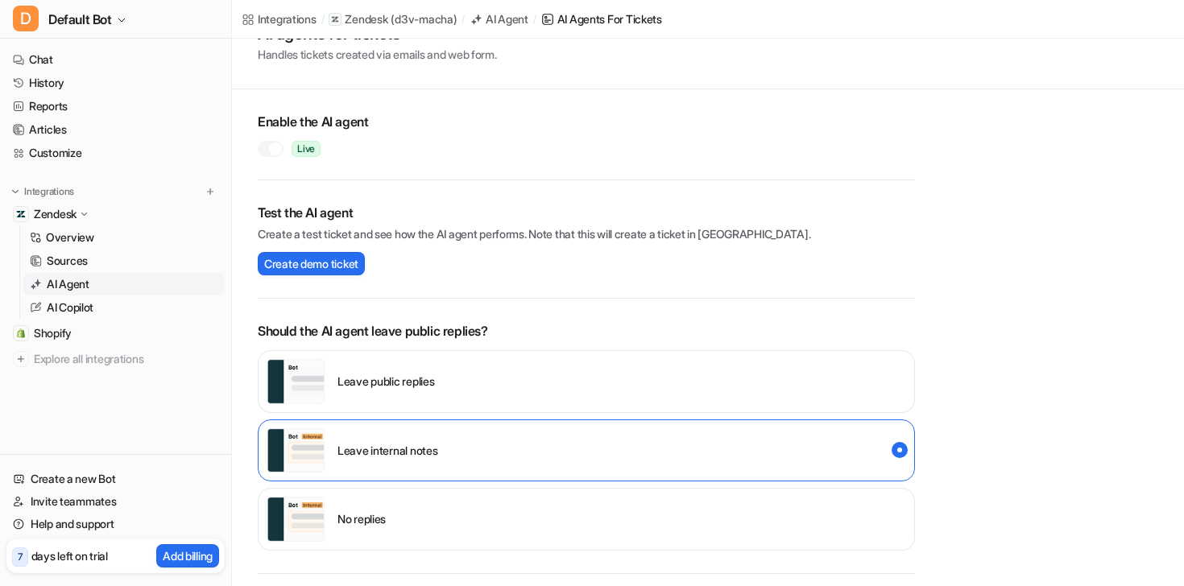
scroll to position [58, 0]
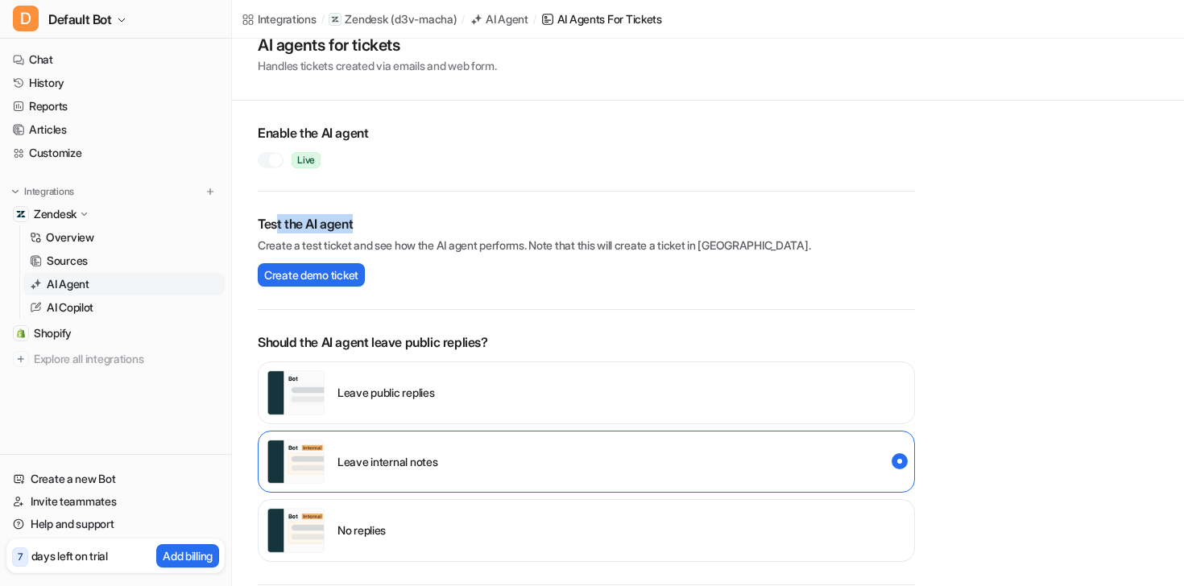
drag, startPoint x: 279, startPoint y: 220, endPoint x: 435, endPoint y: 221, distance: 155.4
click at [423, 221] on h2 "Test the AI agent" at bounding box center [586, 223] width 657 height 19
click at [525, 232] on h2 "Test the AI agent" at bounding box center [586, 223] width 657 height 19
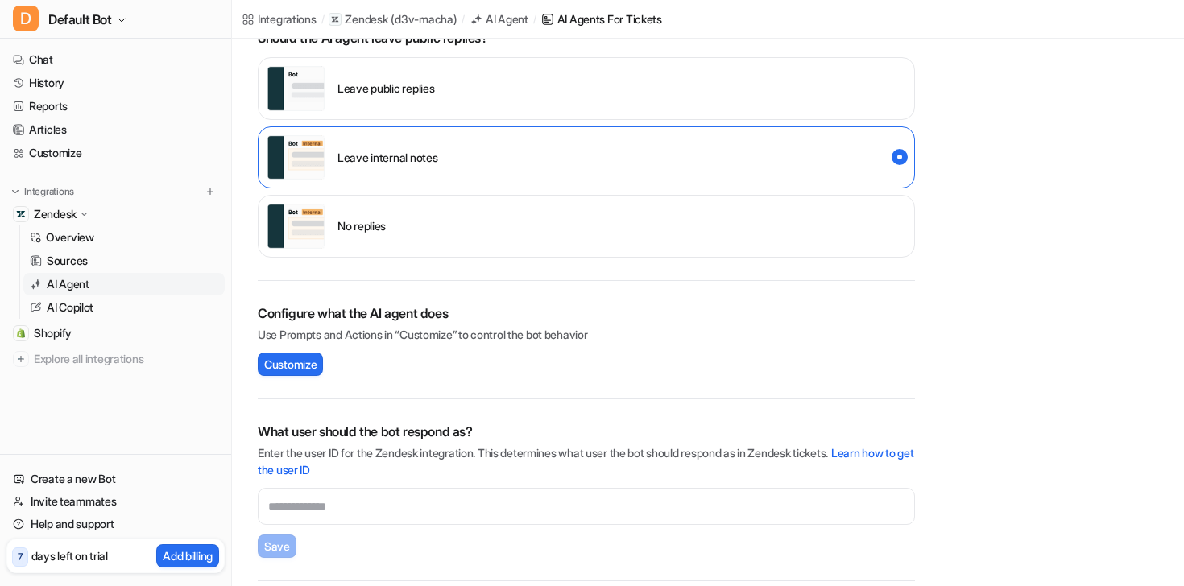
scroll to position [378, 0]
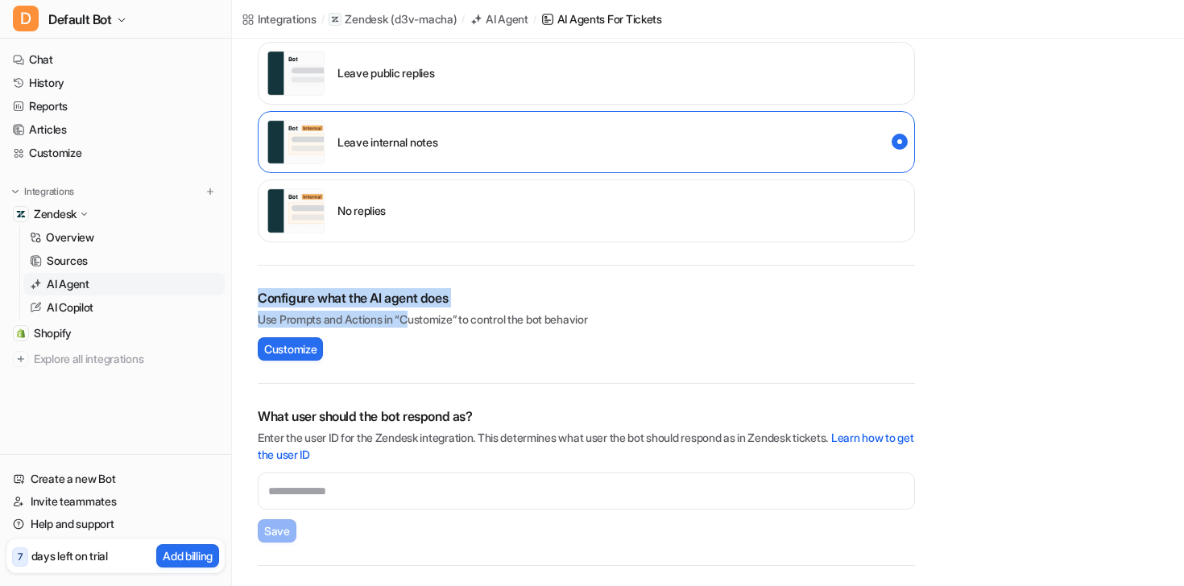
drag, startPoint x: 271, startPoint y: 278, endPoint x: 550, endPoint y: 357, distance: 290.5
click at [547, 357] on div "Configure what the AI agent does Use Prompts and Actions in “Customize” to cont…" at bounding box center [586, 325] width 657 height 118
click at [550, 357] on div "Configure what the AI agent does Use Prompts and Actions in “Customize” to cont…" at bounding box center [586, 324] width 657 height 72
drag, startPoint x: 550, startPoint y: 357, endPoint x: 362, endPoint y: 275, distance: 205.1
click at [362, 275] on div "Configure what the AI agent does Use Prompts and Actions in “Customize” to cont…" at bounding box center [586, 325] width 657 height 118
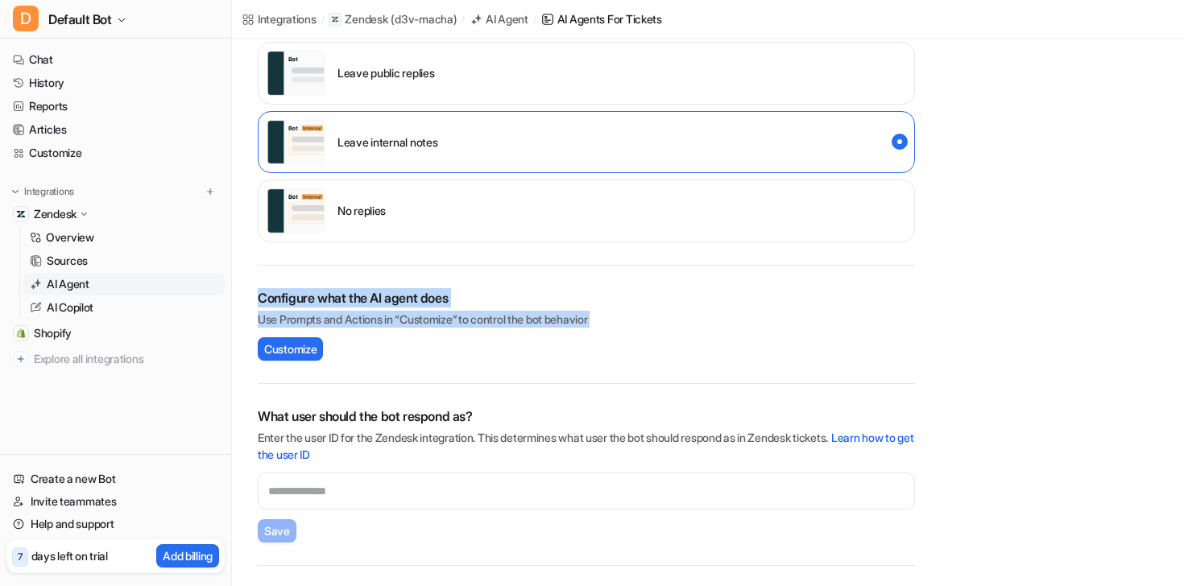
click at [362, 275] on div "Configure what the AI agent does Use Prompts and Actions in “Customize” to cont…" at bounding box center [586, 325] width 657 height 118
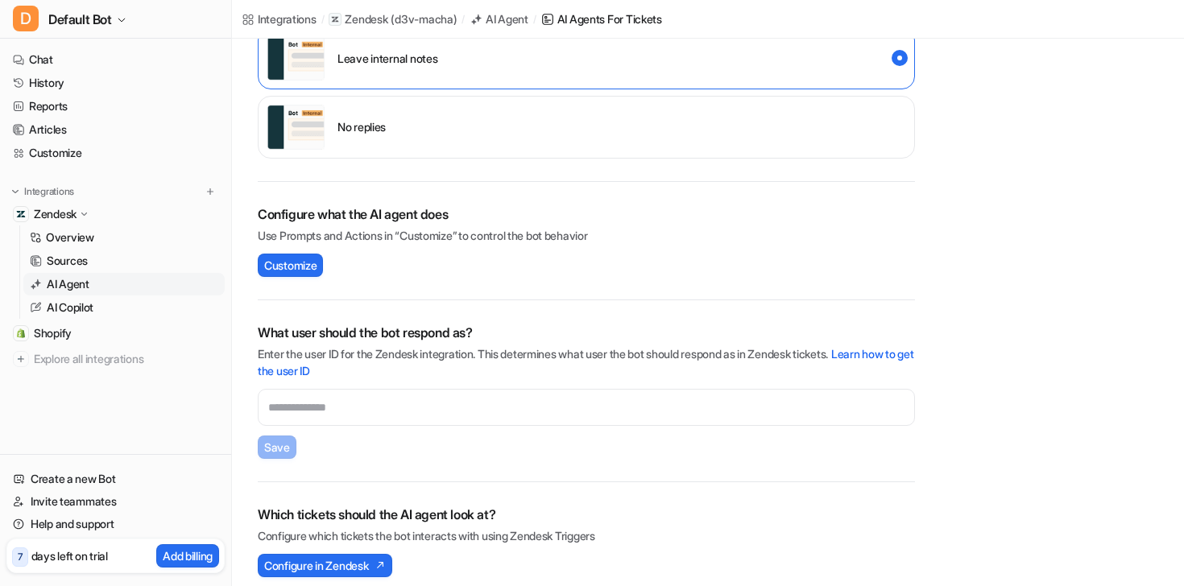
scroll to position [475, 0]
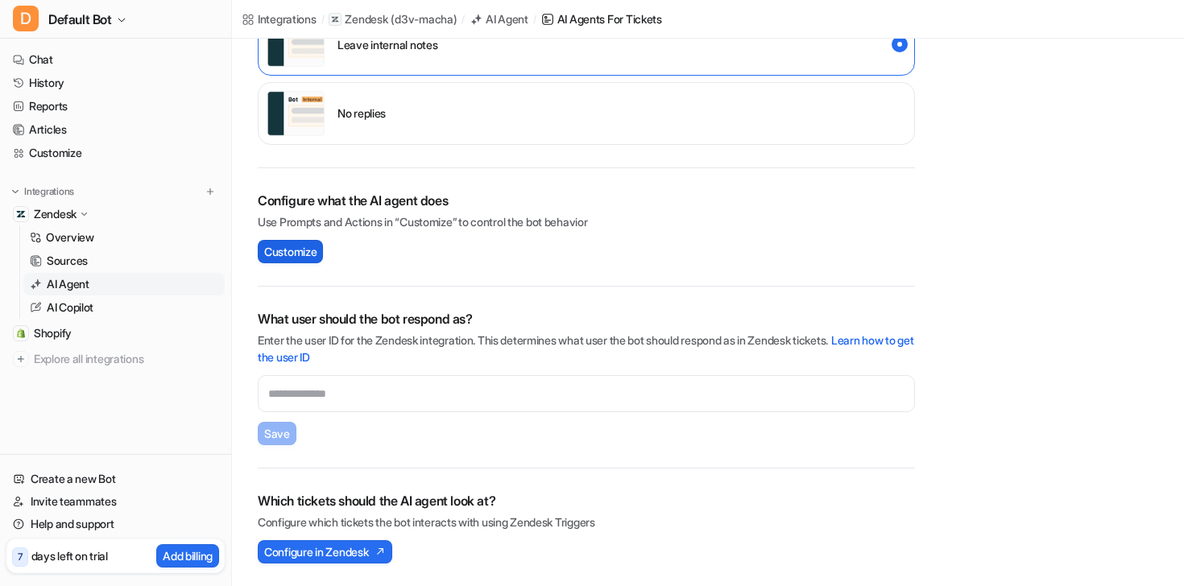
click at [304, 258] on span "Customize" at bounding box center [290, 251] width 52 height 17
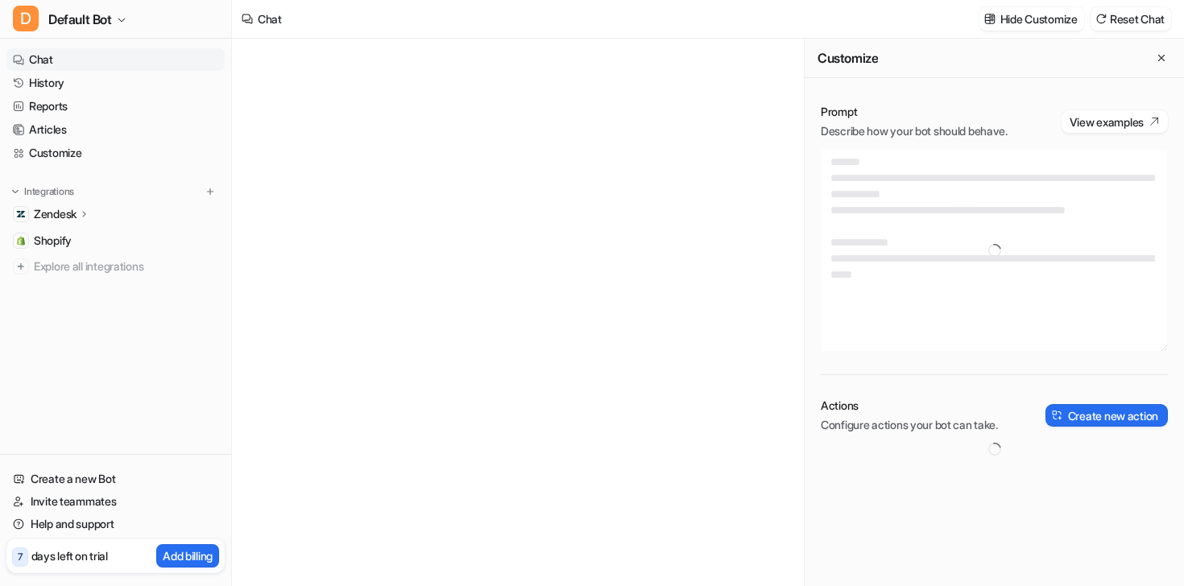
type textarea "**********"
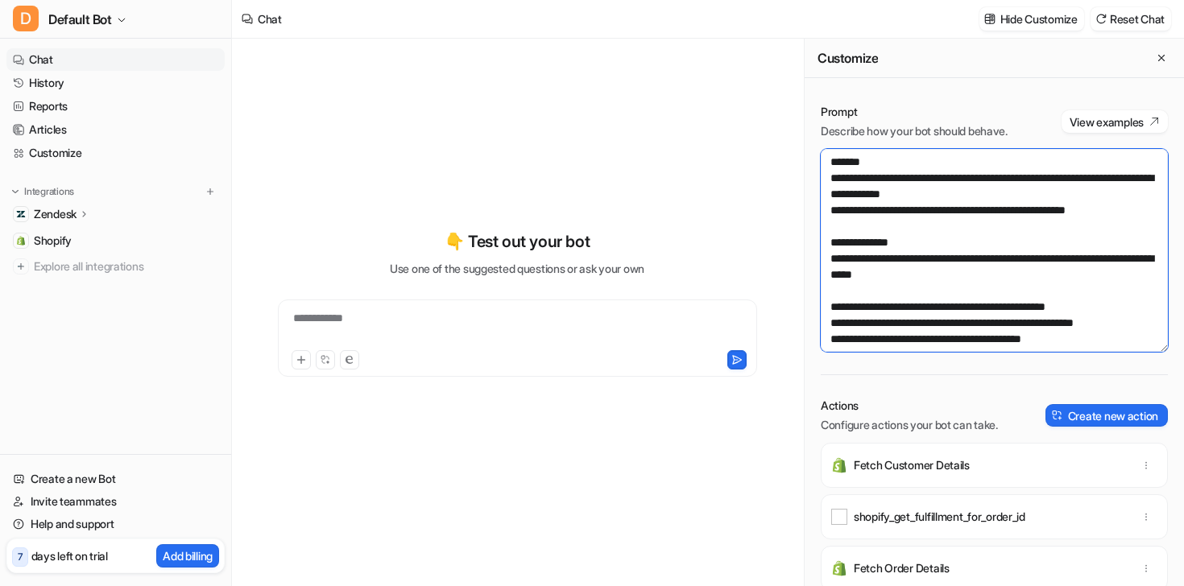
drag, startPoint x: 848, startPoint y: 171, endPoint x: 967, endPoint y: 303, distance: 177.9
click at [967, 303] on textarea "**********" at bounding box center [993, 250] width 347 height 203
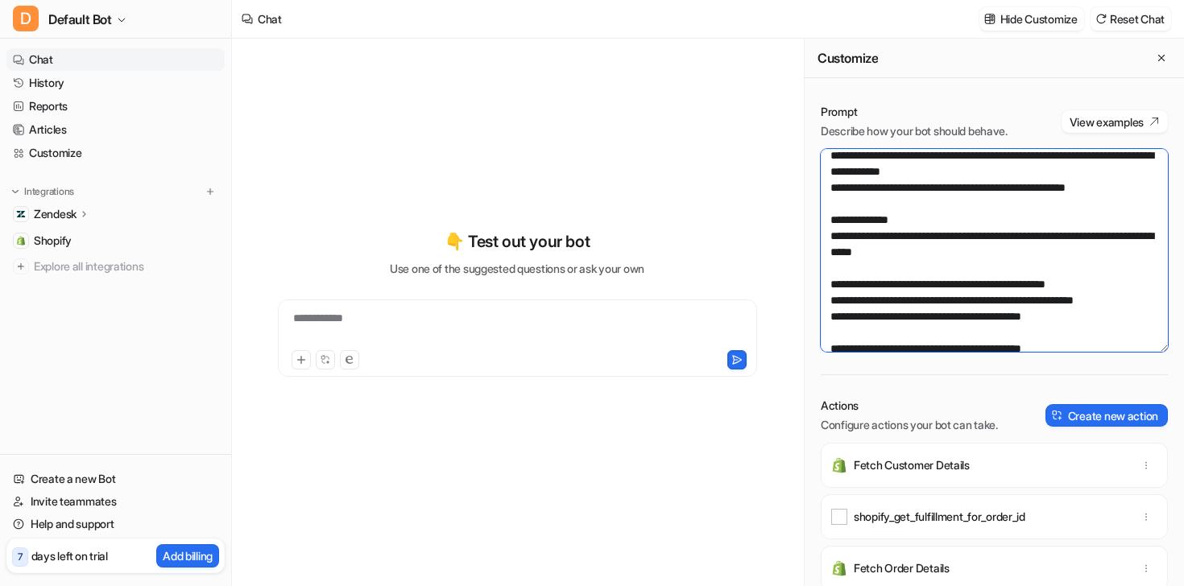
scroll to position [25, 0]
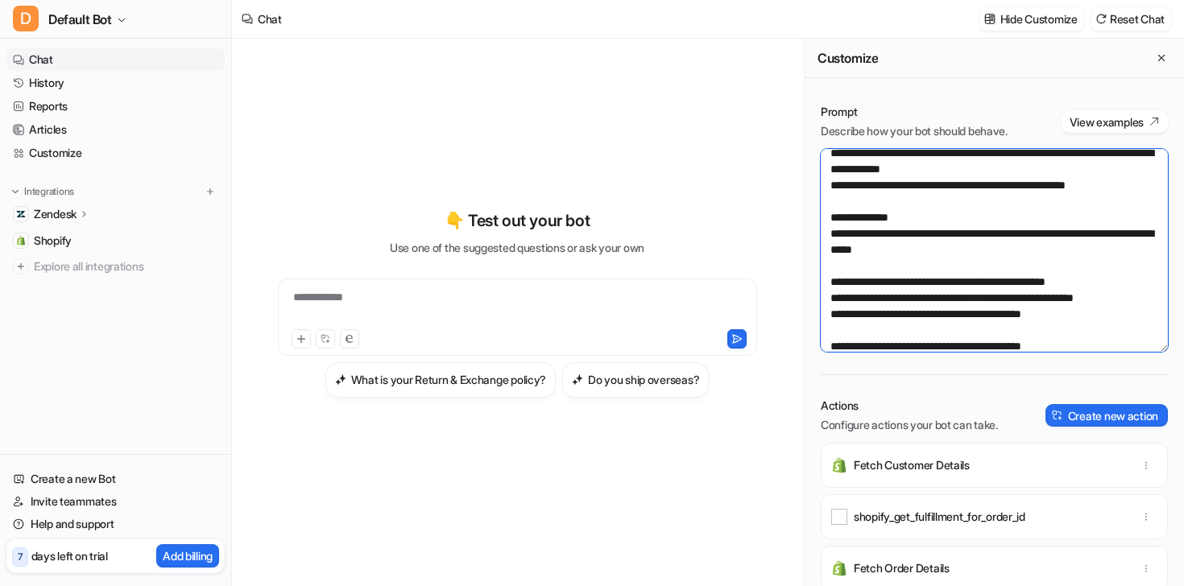
click at [958, 257] on textarea "**********" at bounding box center [993, 250] width 347 height 203
click at [958, 256] on textarea "**********" at bounding box center [993, 250] width 347 height 203
click at [972, 225] on textarea "**********" at bounding box center [993, 250] width 347 height 203
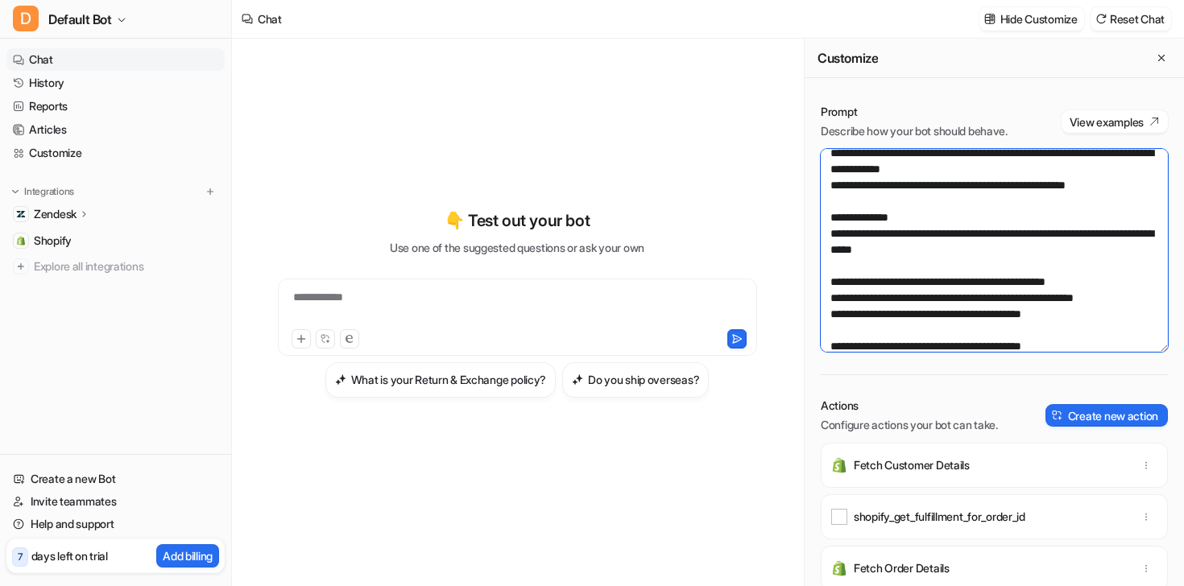
click at [972, 225] on textarea "**********" at bounding box center [993, 250] width 347 height 203
click at [972, 232] on textarea "**********" at bounding box center [993, 250] width 347 height 203
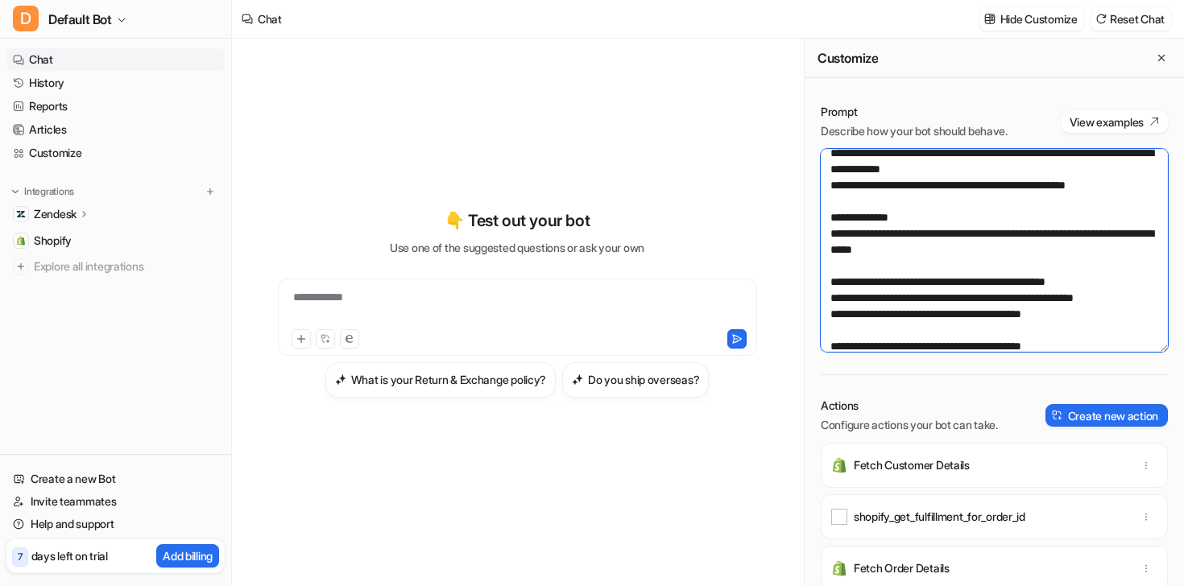
click at [972, 246] on textarea "**********" at bounding box center [993, 250] width 347 height 203
click at [991, 246] on textarea "**********" at bounding box center [993, 250] width 347 height 203
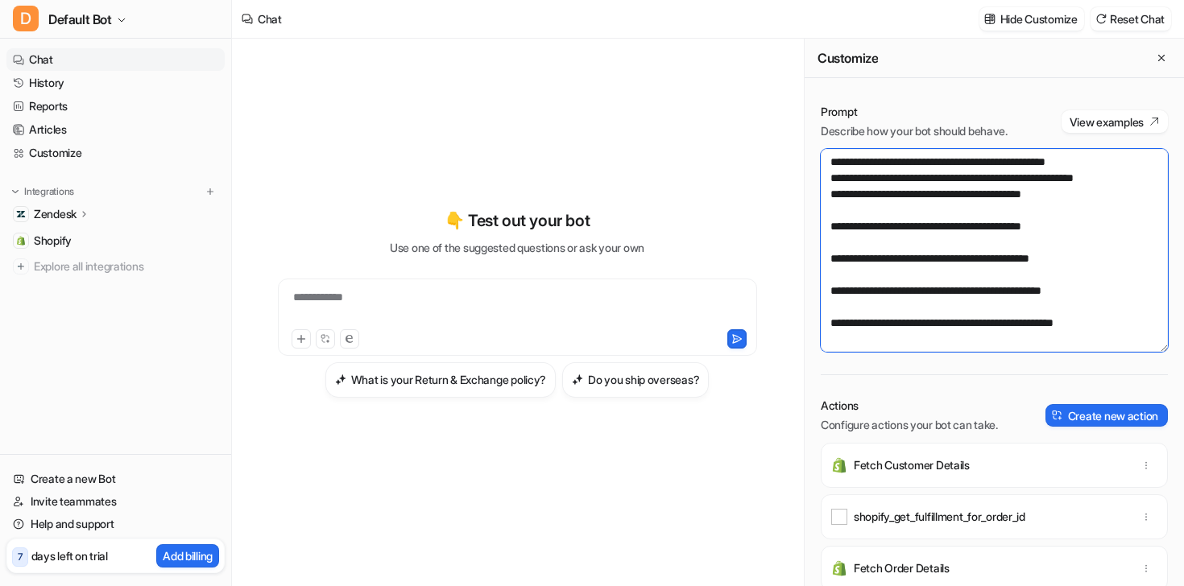
scroll to position [0, 0]
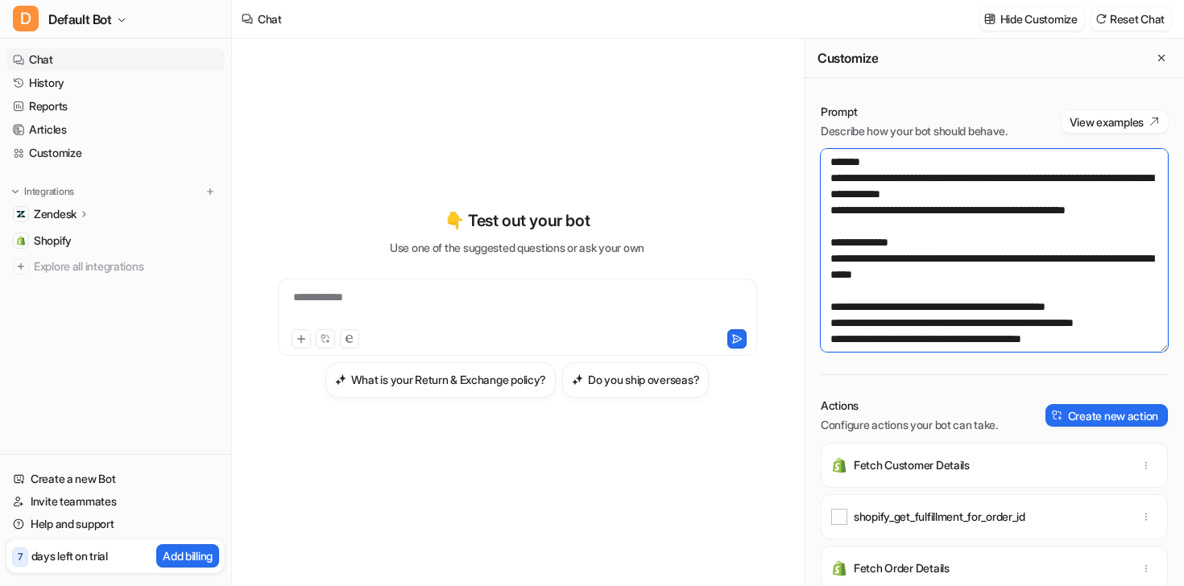
drag, startPoint x: 832, startPoint y: 156, endPoint x: 969, endPoint y: 314, distance: 208.9
click at [969, 314] on textarea "**********" at bounding box center [993, 250] width 347 height 203
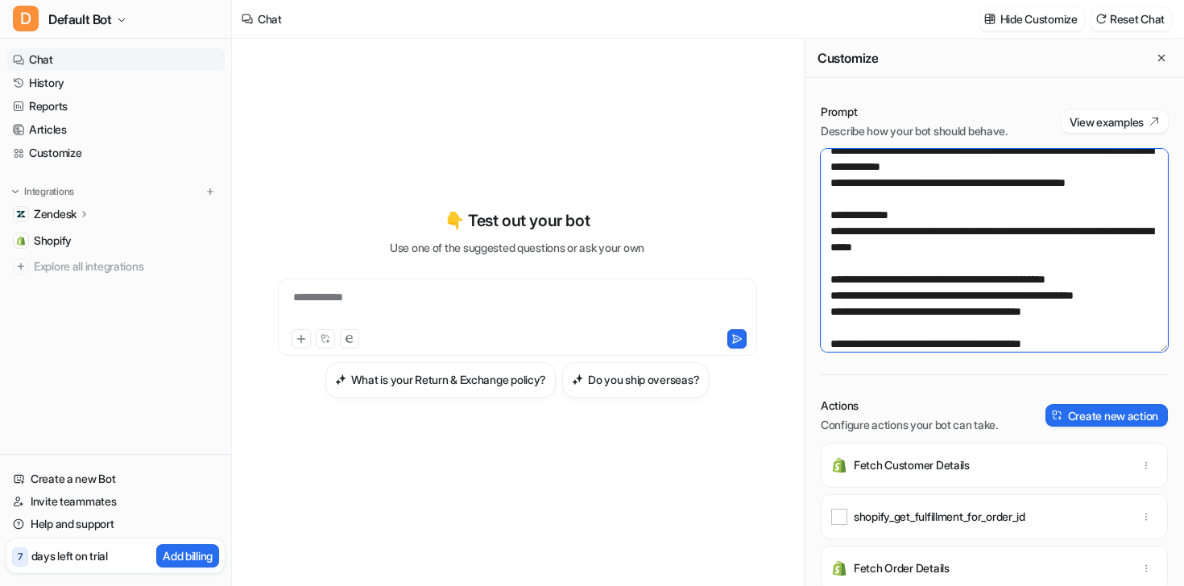
scroll to position [86, 0]
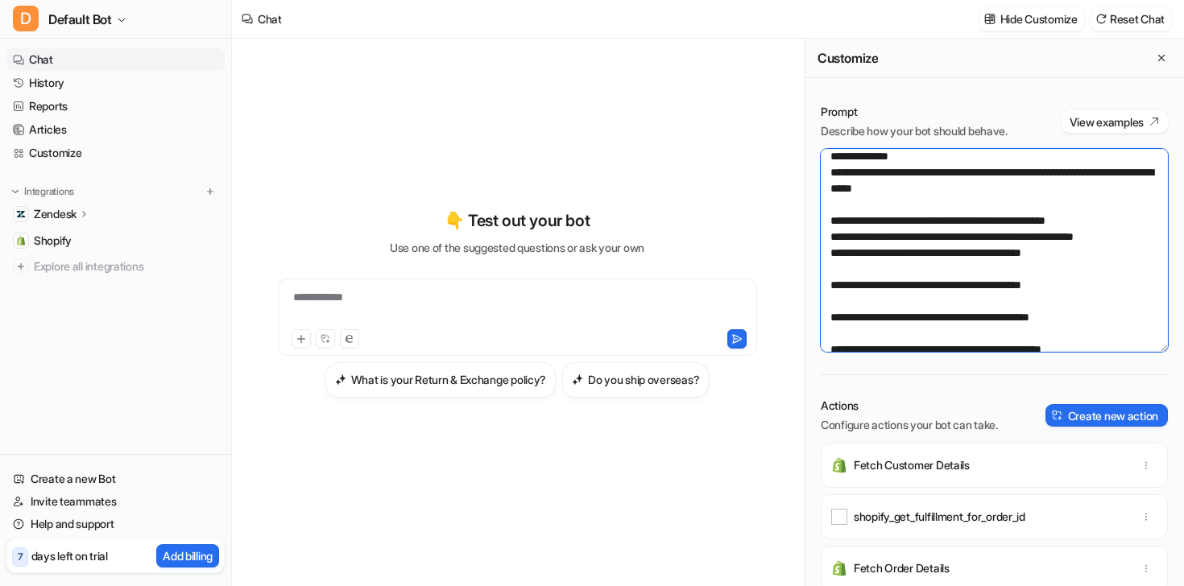
drag, startPoint x: 852, startPoint y: 229, endPoint x: 944, endPoint y: 289, distance: 110.1
click at [943, 289] on textarea "**********" at bounding box center [993, 250] width 347 height 203
click at [944, 289] on textarea "**********" at bounding box center [993, 250] width 347 height 203
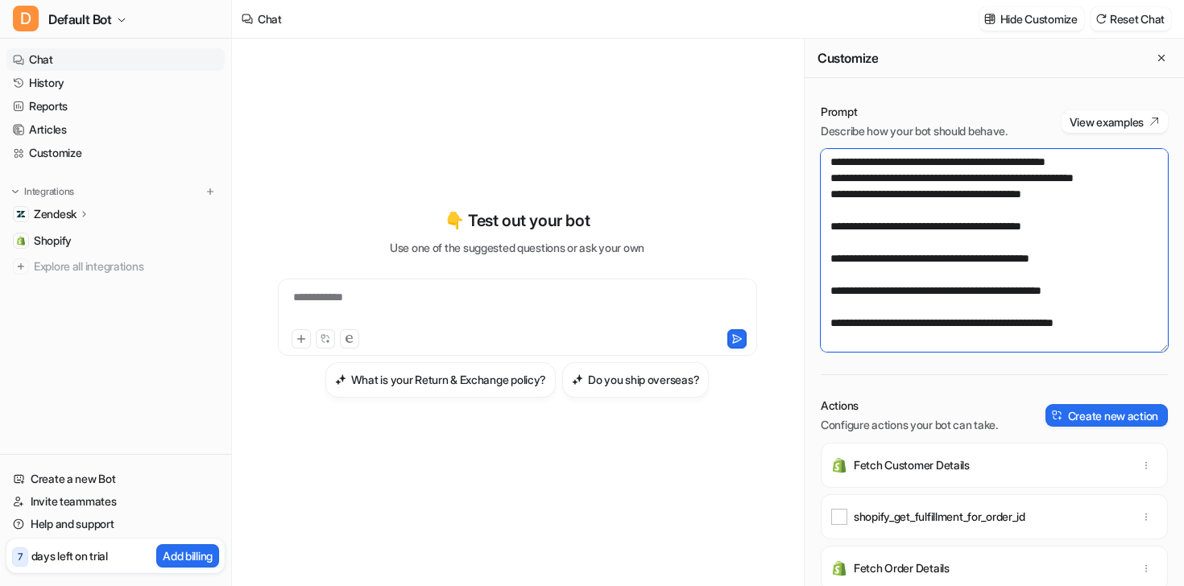
scroll to position [0, 0]
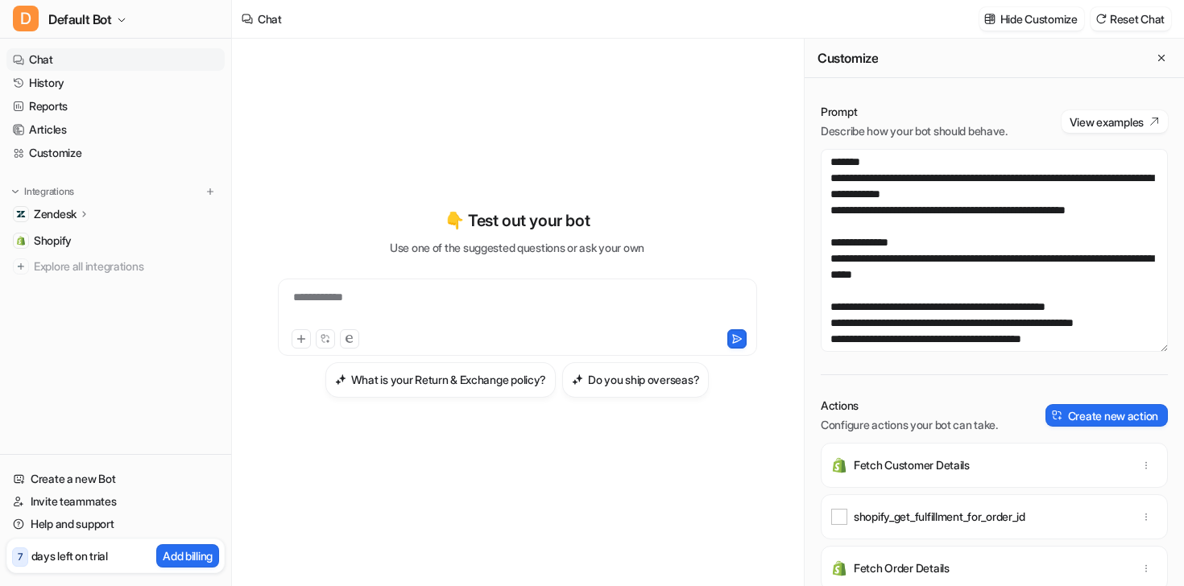
click at [420, 292] on div "**********" at bounding box center [517, 307] width 471 height 37
click at [316, 333] on button at bounding box center [325, 338] width 19 height 19
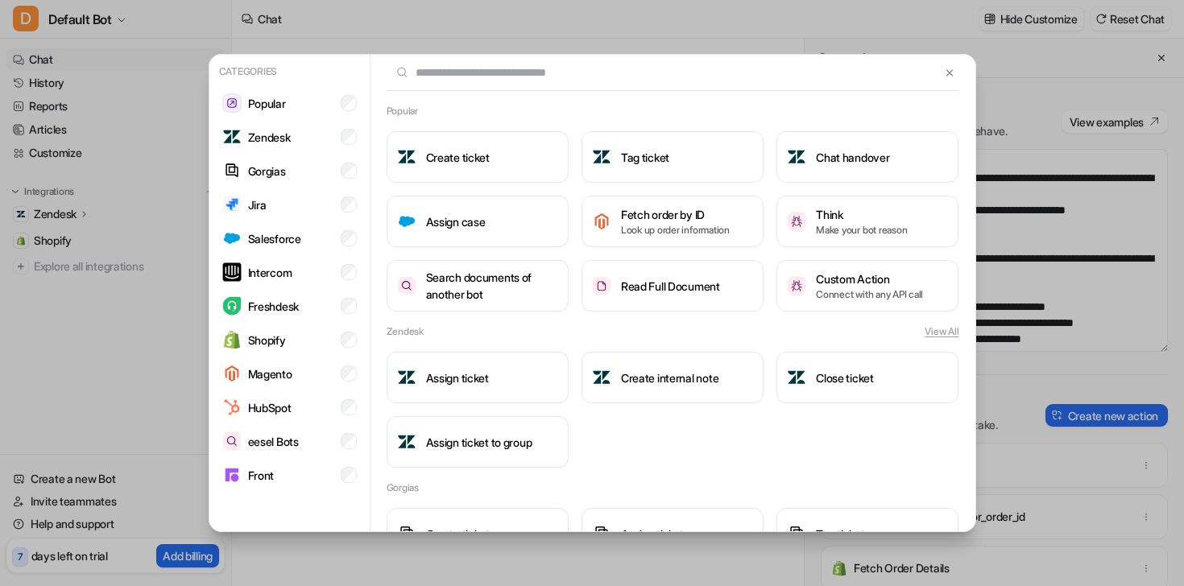
click at [560, 34] on div "Categories Popular Zendesk Gorgias Jira Salesforce Intercom Freshdesk Shopify M…" at bounding box center [592, 293] width 793 height 586
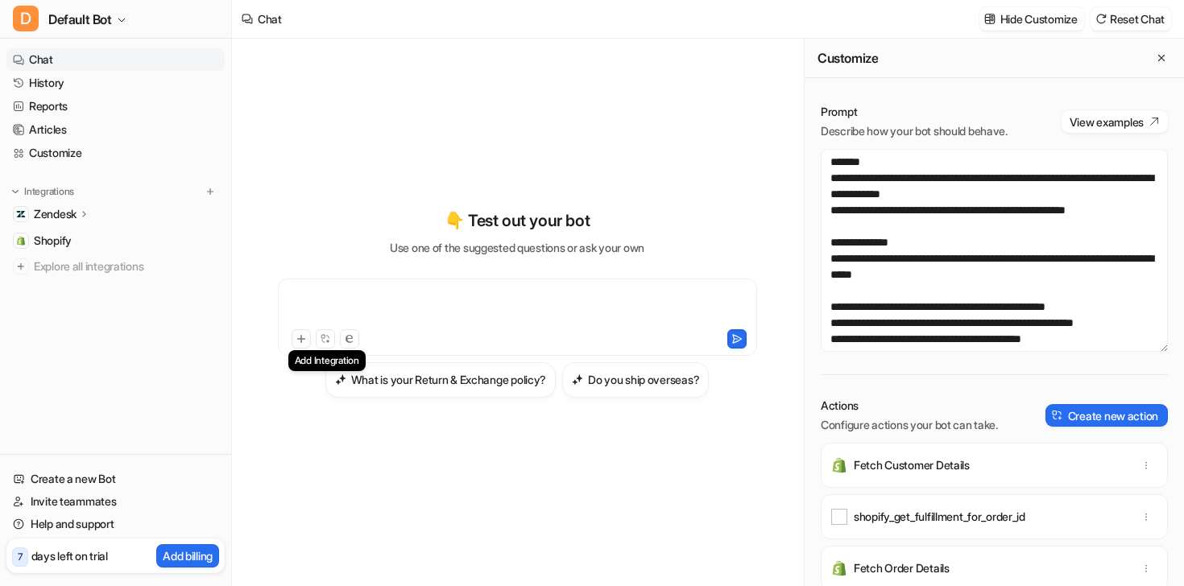
click at [304, 341] on icon at bounding box center [300, 338] width 11 height 11
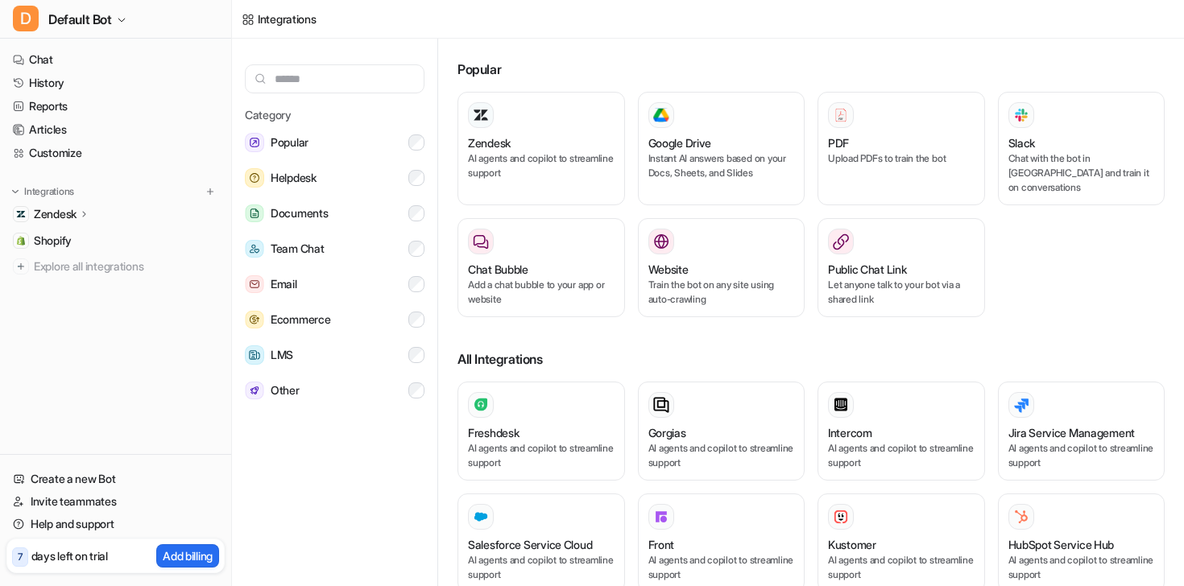
click at [35, 200] on div "Integrations Zendesk Overview Sources AI Agent AI Copilot Shopify Explore all i…" at bounding box center [115, 231] width 218 height 94
click at [49, 214] on p "Zendesk" at bounding box center [55, 214] width 43 height 16
click at [67, 287] on p "AI Agent" at bounding box center [68, 284] width 43 height 16
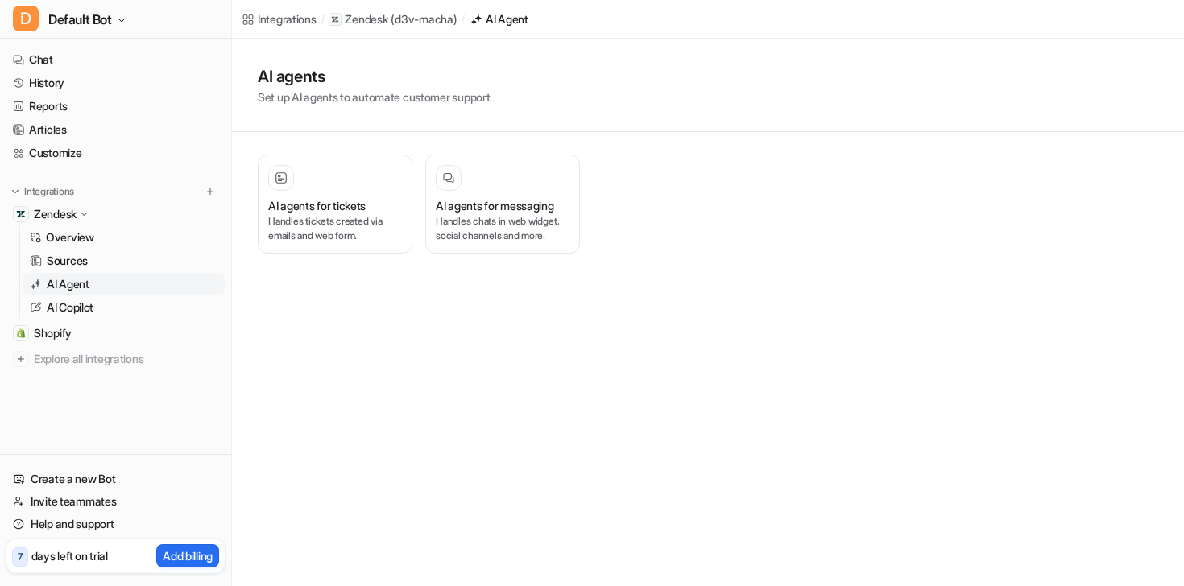
click at [250, 219] on div "AI agents for tickets Handles tickets created via emails and web form. AI agent…" at bounding box center [586, 204] width 708 height 144
click at [298, 215] on p "Handles tickets created via emails and web form." at bounding box center [335, 228] width 134 height 29
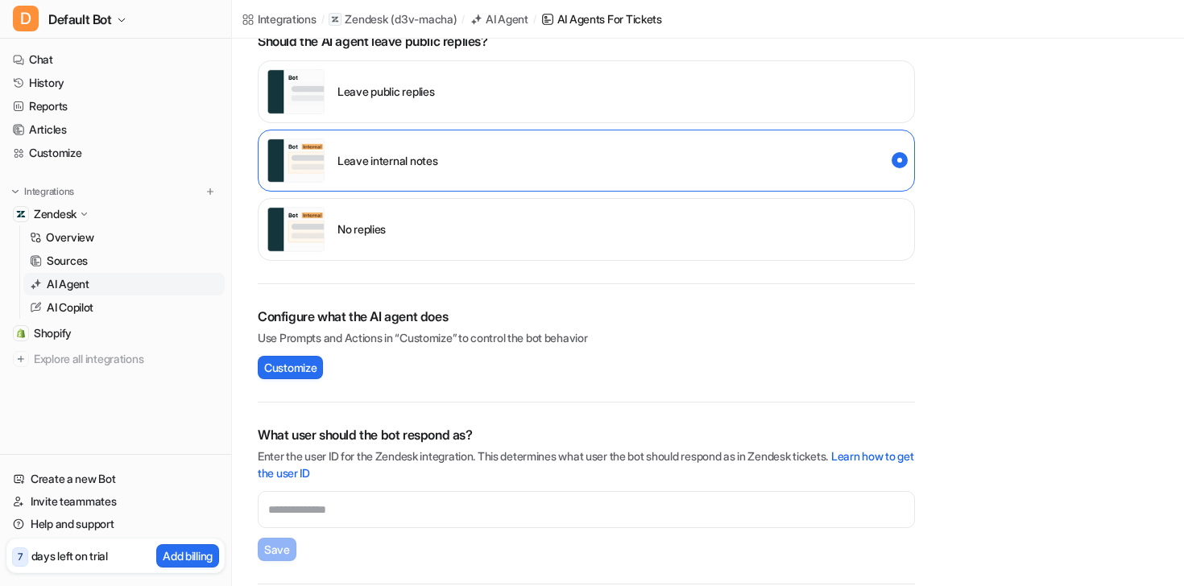
scroll to position [374, 0]
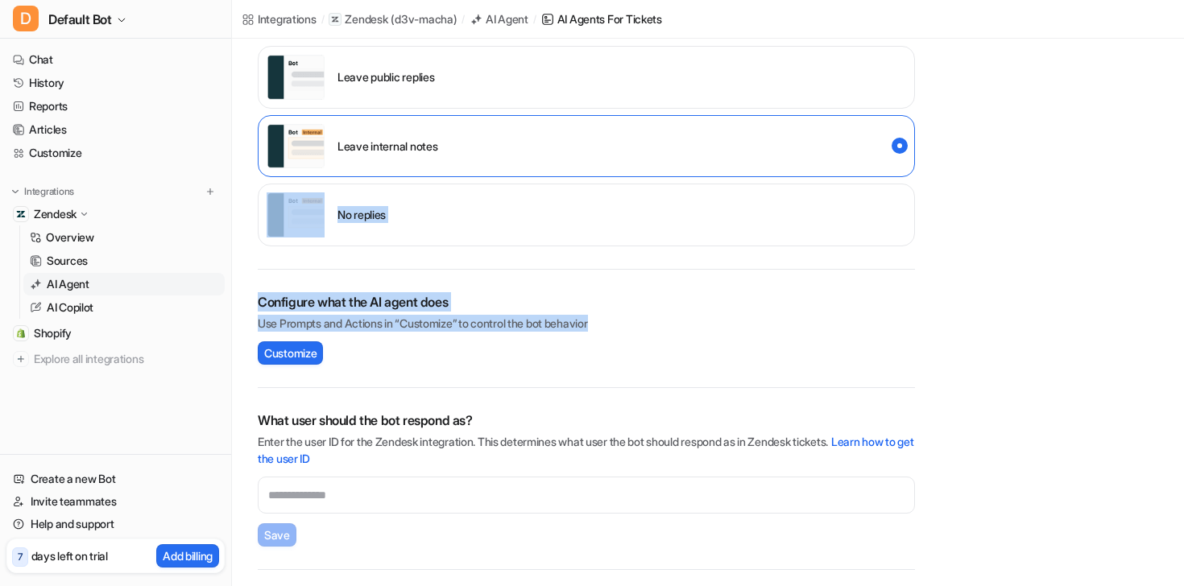
drag, startPoint x: 342, startPoint y: 268, endPoint x: 449, endPoint y: 357, distance: 139.0
click at [449, 357] on div "Enable the AI agent Live Test the AI agent Create a test ticket and see how the…" at bounding box center [586, 236] width 708 height 903
click at [449, 355] on div "Configure what the AI agent does Use Prompts and Actions in “Customize” to cont…" at bounding box center [586, 328] width 657 height 72
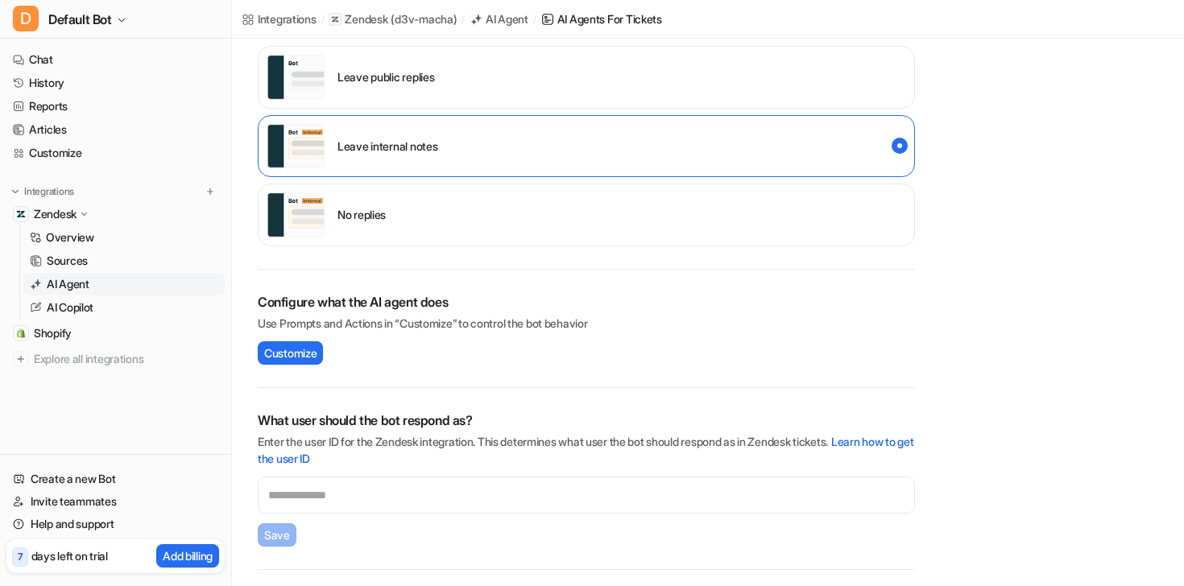
scroll to position [475, 0]
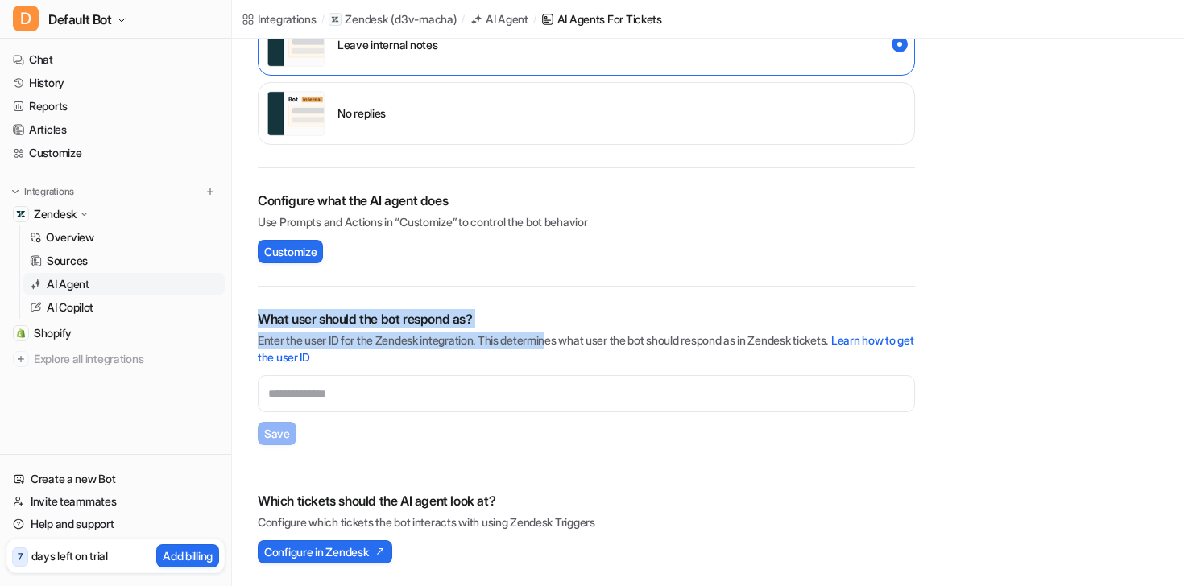
drag, startPoint x: 389, startPoint y: 300, endPoint x: 613, endPoint y: 355, distance: 231.2
click at [613, 355] on div "What user should the bot respond as? Enter the user ID for the Zendesk integrat…" at bounding box center [586, 378] width 657 height 182
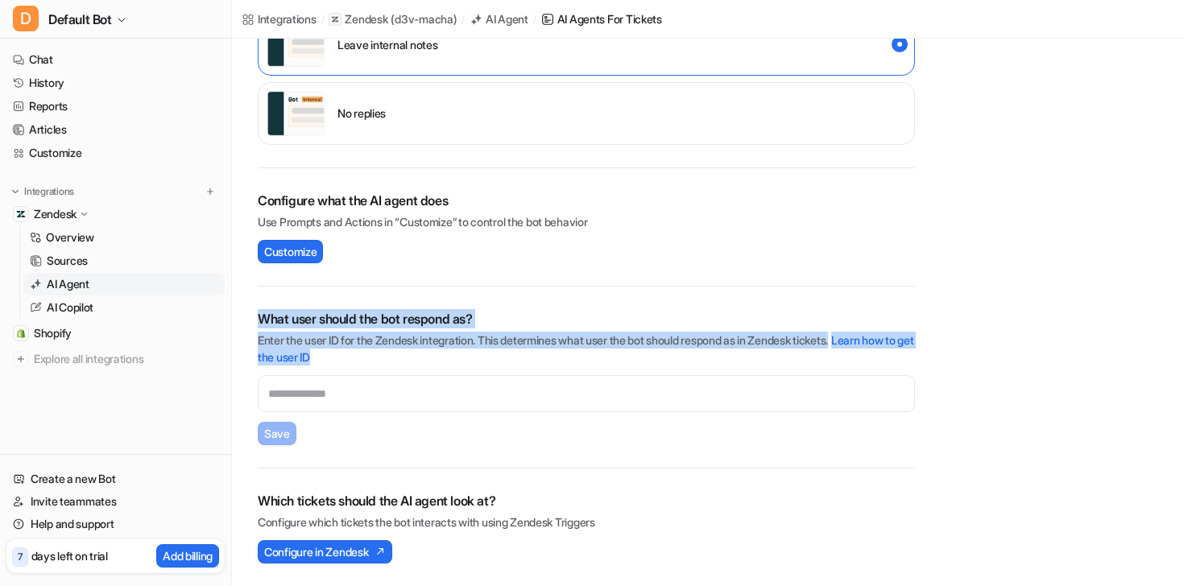
click at [613, 355] on p "Enter the user ID for the Zendesk integration. This determines what user the bo…" at bounding box center [586, 349] width 657 height 34
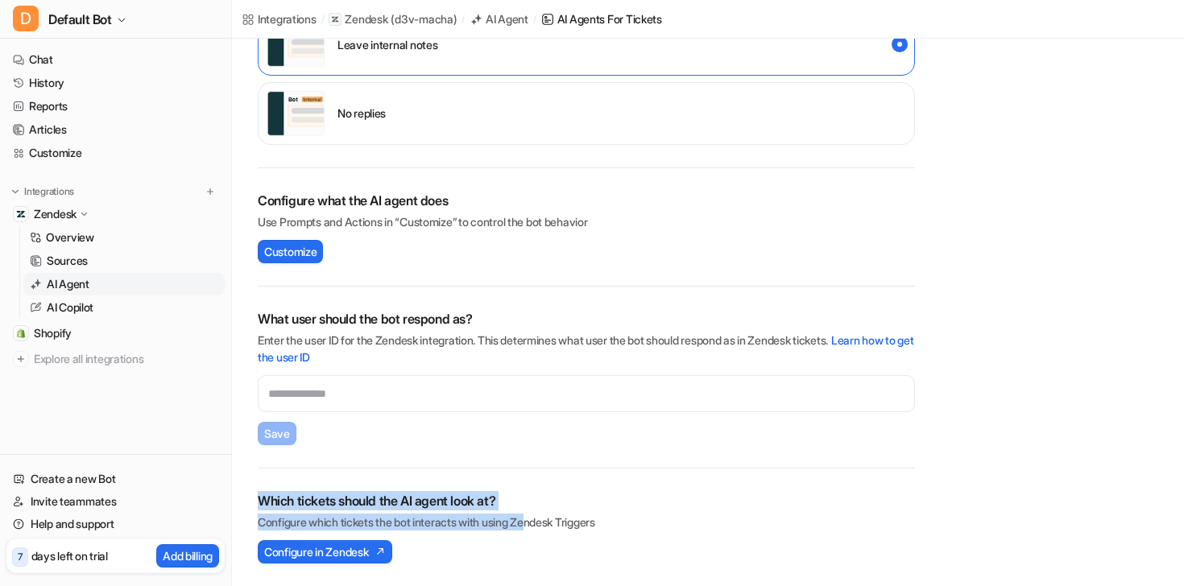
drag, startPoint x: 257, startPoint y: 500, endPoint x: 612, endPoint y: 516, distance: 355.4
click at [605, 516] on div "Enable the AI agent Live Test the AI agent Create a test ticket and see how the…" at bounding box center [586, 135] width 708 height 903
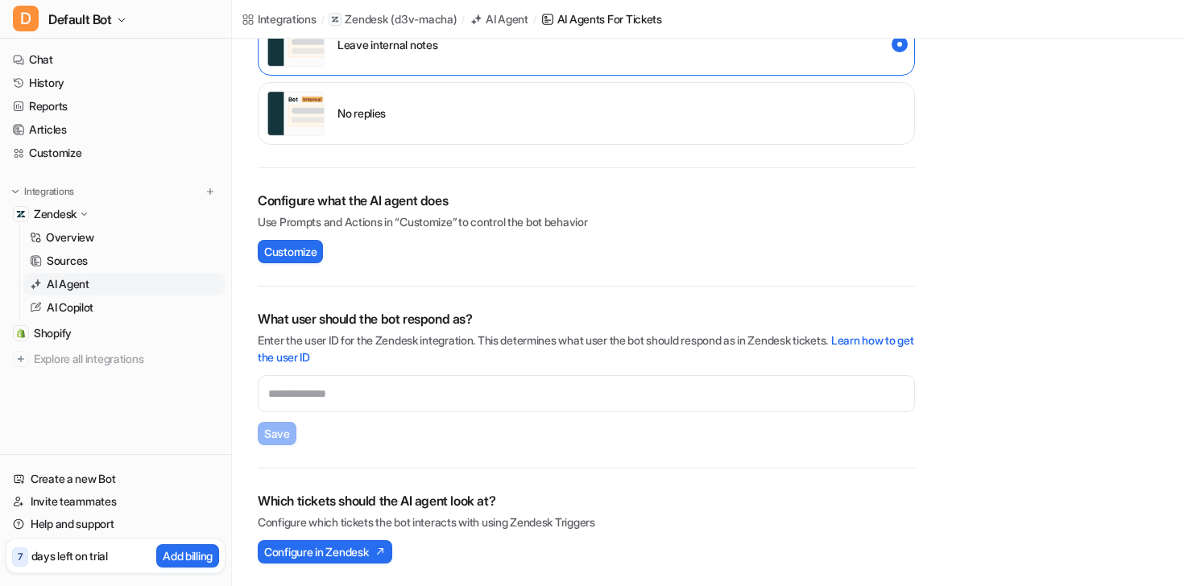
click at [612, 516] on p "Configure which tickets the bot interacts with using Zendesk Triggers" at bounding box center [586, 522] width 657 height 17
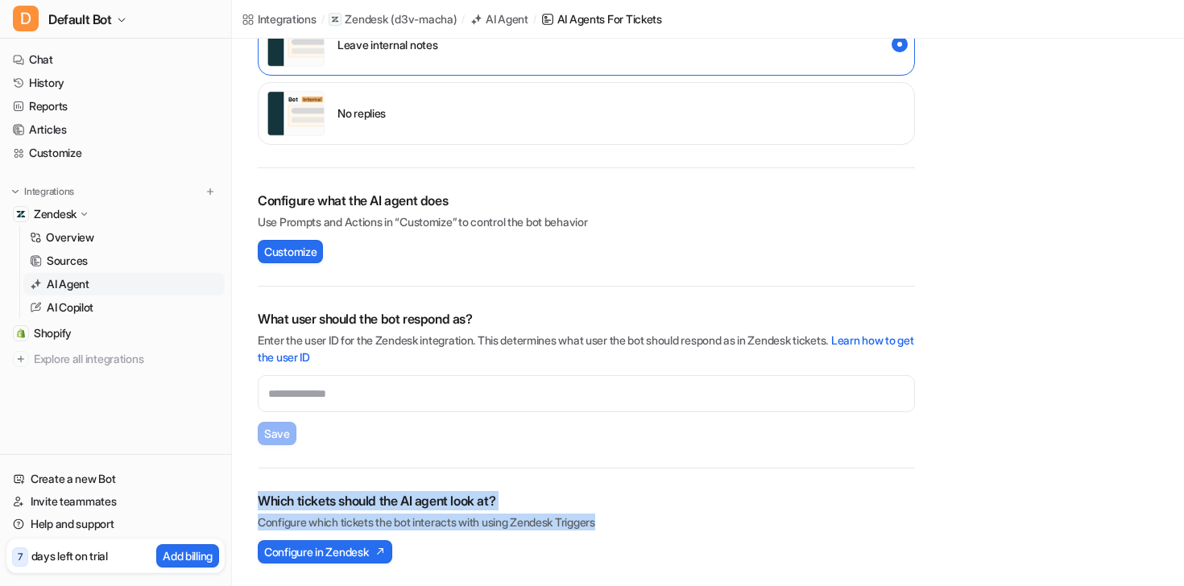
drag, startPoint x: 633, startPoint y: 521, endPoint x: 256, endPoint y: 492, distance: 377.9
click at [256, 492] on div "Enable the AI agent Live Test the AI agent Create a test ticket and see how the…" at bounding box center [586, 135] width 708 height 903
drag, startPoint x: 256, startPoint y: 492, endPoint x: 629, endPoint y: 531, distance: 374.8
click at [629, 531] on div "Enable the AI agent Live Test the AI agent Create a test ticket and see how the…" at bounding box center [586, 135] width 708 height 903
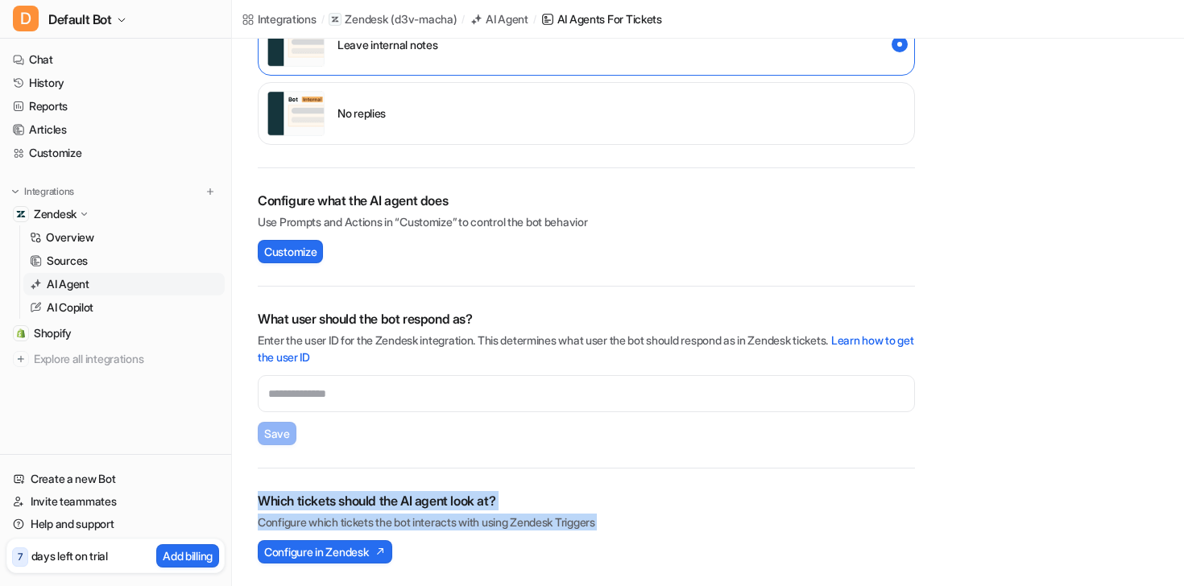
click at [629, 531] on div "Which tickets should the AI agent look at? Configure which tickets the bot inte…" at bounding box center [586, 527] width 657 height 72
drag, startPoint x: 629, startPoint y: 531, endPoint x: 239, endPoint y: 491, distance: 391.7
click at [239, 491] on div "Enable the AI agent Live Test the AI agent Create a test ticket and see how the…" at bounding box center [586, 135] width 708 height 903
drag, startPoint x: 239, startPoint y: 491, endPoint x: 665, endPoint y: 533, distance: 428.0
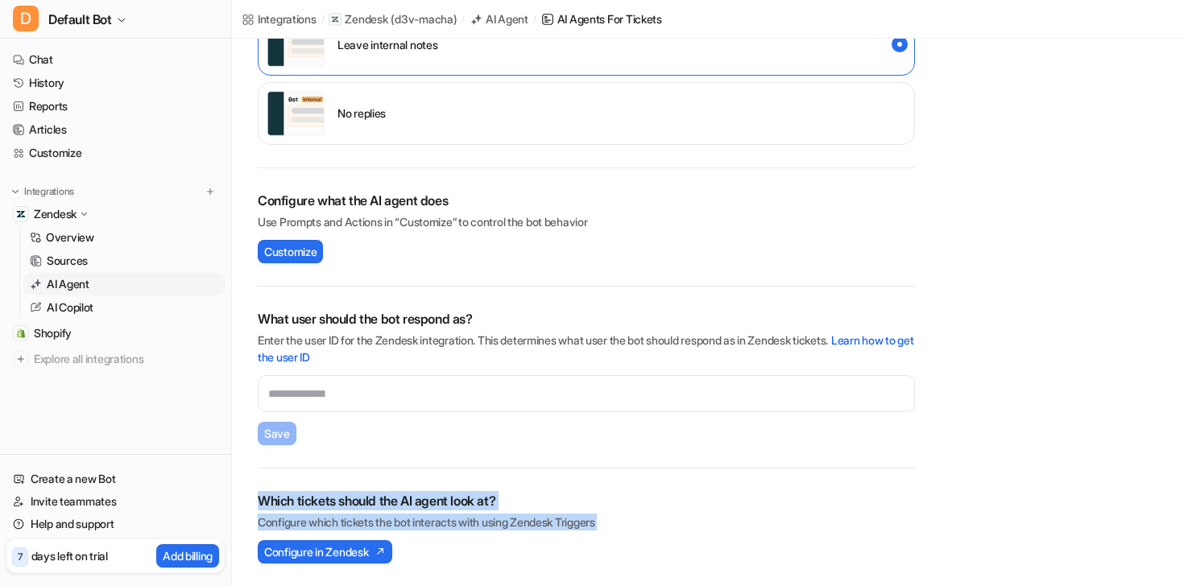
click at [665, 533] on div "Enable the AI agent Live Test the AI agent Create a test ticket and see how the…" at bounding box center [586, 135] width 708 height 903
click at [665, 533] on div "Which tickets should the AI agent look at? Configure which tickets the bot inte…" at bounding box center [586, 527] width 657 height 72
drag, startPoint x: 665, startPoint y: 533, endPoint x: 247, endPoint y: 485, distance: 420.5
click at [247, 485] on div "Enable the AI agent Live Test the AI agent Create a test ticket and see how the…" at bounding box center [586, 135] width 708 height 903
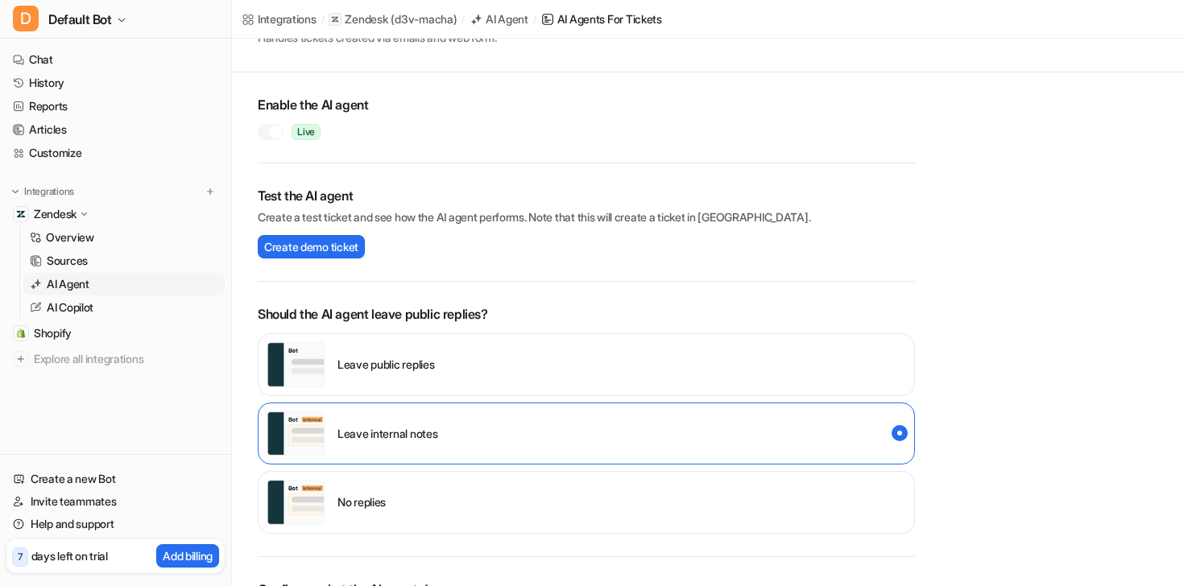
scroll to position [0, 0]
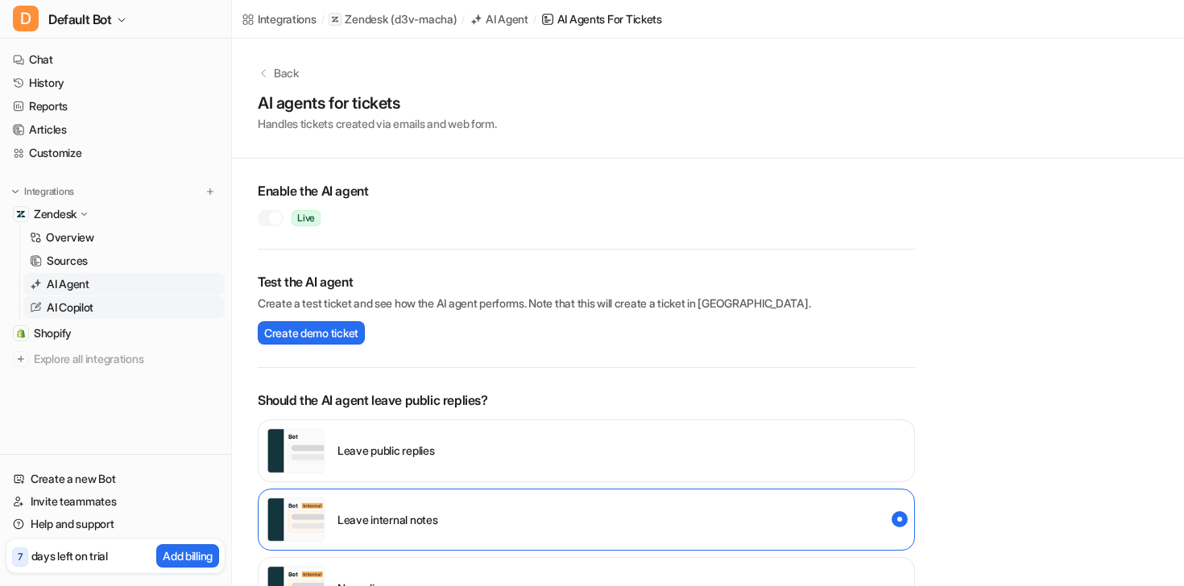
click at [113, 312] on link "AI Copilot" at bounding box center [123, 307] width 201 height 23
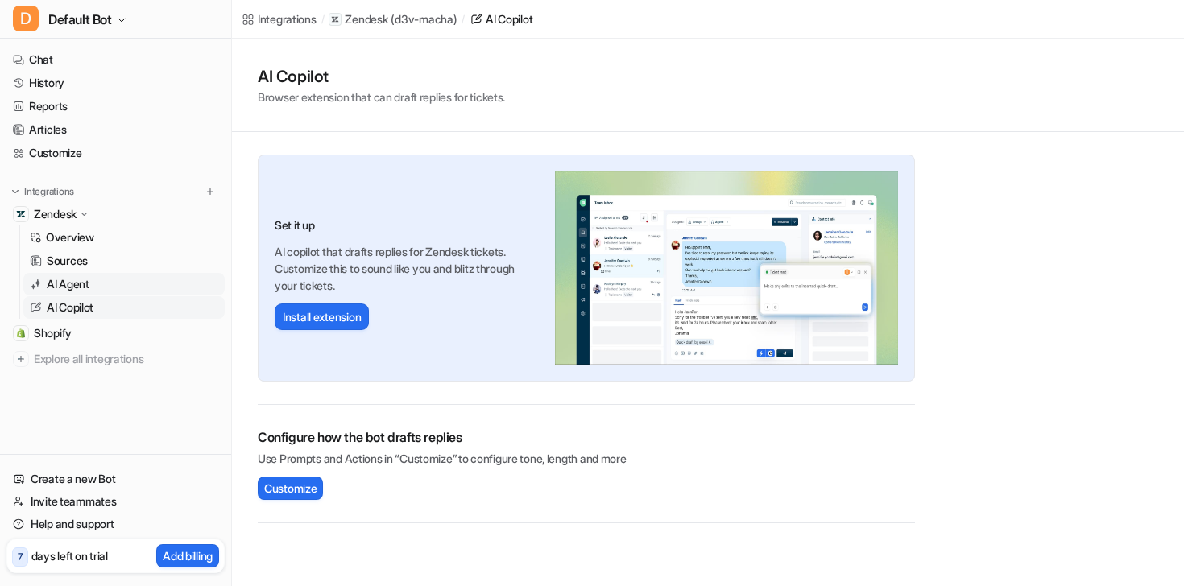
click at [73, 288] on p "AI Agent" at bounding box center [68, 284] width 43 height 16
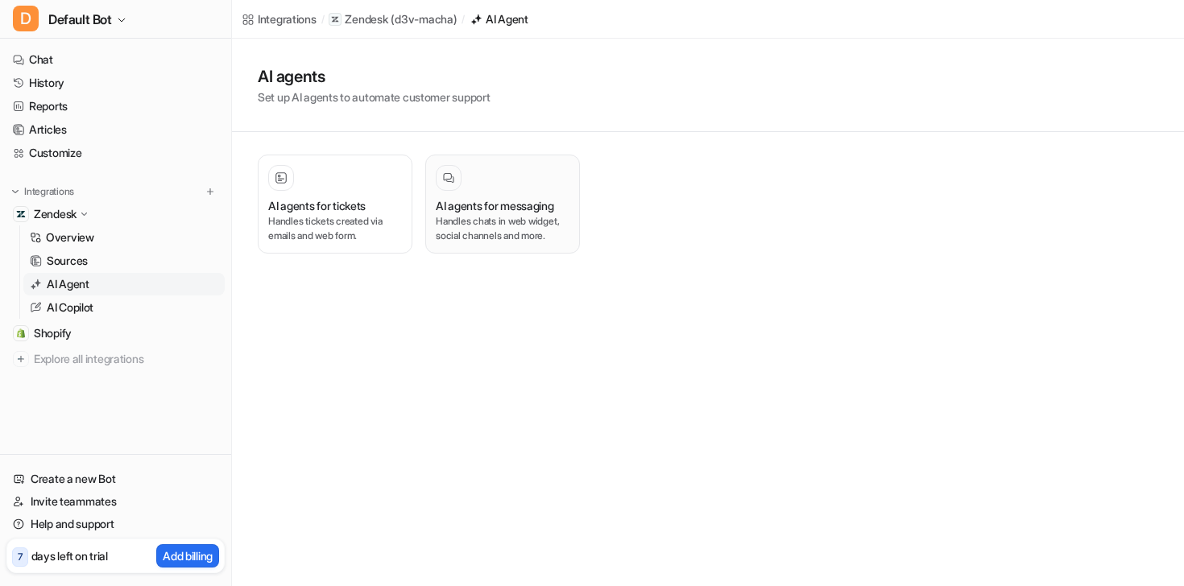
click at [490, 198] on h3 "AI agents for messaging" at bounding box center [495, 205] width 118 height 17
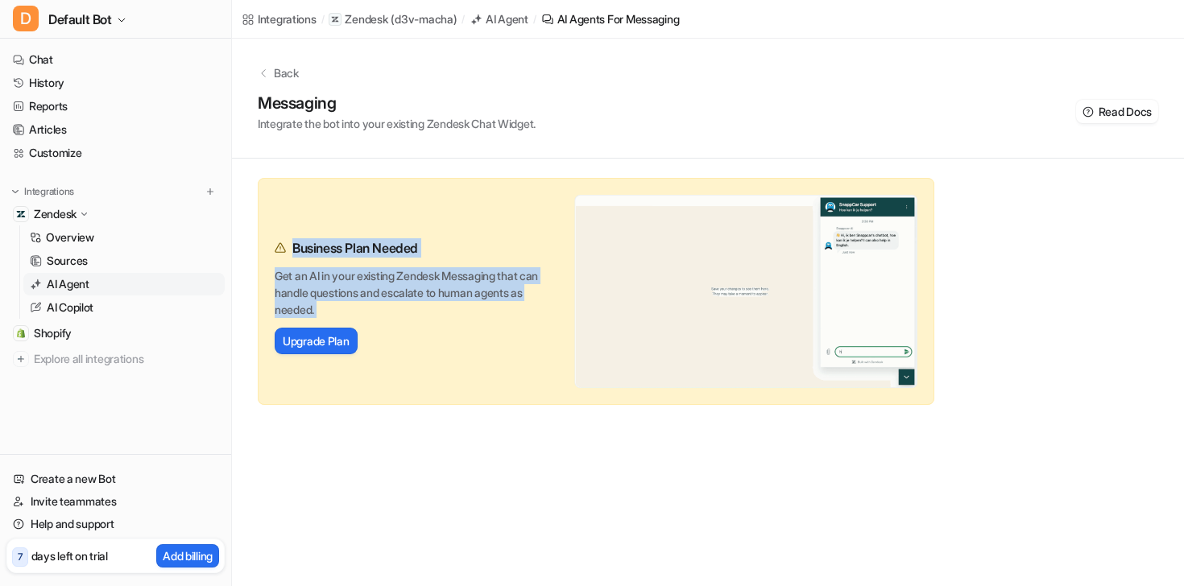
drag, startPoint x: 312, startPoint y: 236, endPoint x: 419, endPoint y: 317, distance: 135.1
click at [419, 317] on div "Business Plan Needed Get an AI in your existing Zendesk Messaging that can hand…" at bounding box center [407, 292] width 264 height 126
click at [419, 317] on p "Get an AI in your existing Zendesk Messaging that can handle questions and esca…" at bounding box center [407, 292] width 264 height 51
drag, startPoint x: 419, startPoint y: 317, endPoint x: 266, endPoint y: 225, distance: 178.4
click at [266, 225] on div "Business Plan Needed Get an AI in your existing Zendesk Messaging that can hand…" at bounding box center [596, 291] width 676 height 227
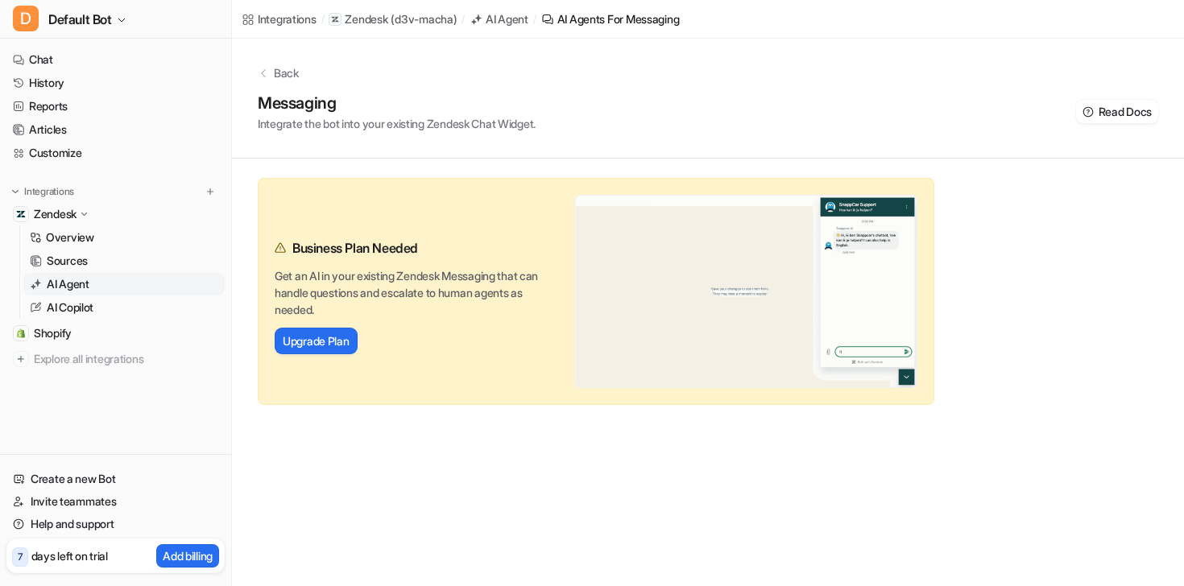
click at [266, 225] on div "Business Plan Needed Get an AI in your existing Zendesk Messaging that can hand…" at bounding box center [596, 291] width 676 height 227
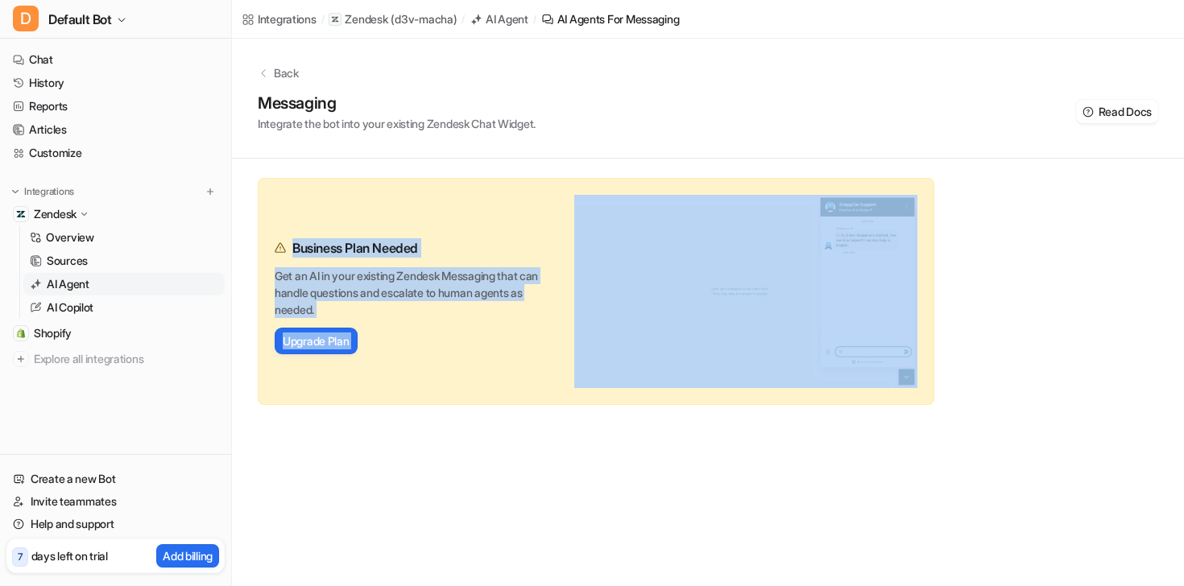
drag, startPoint x: 266, startPoint y: 225, endPoint x: 556, endPoint y: 403, distance: 339.4
click at [556, 403] on div "Business Plan Needed Get an AI in your existing Zendesk Messaging that can hand…" at bounding box center [596, 291] width 676 height 227
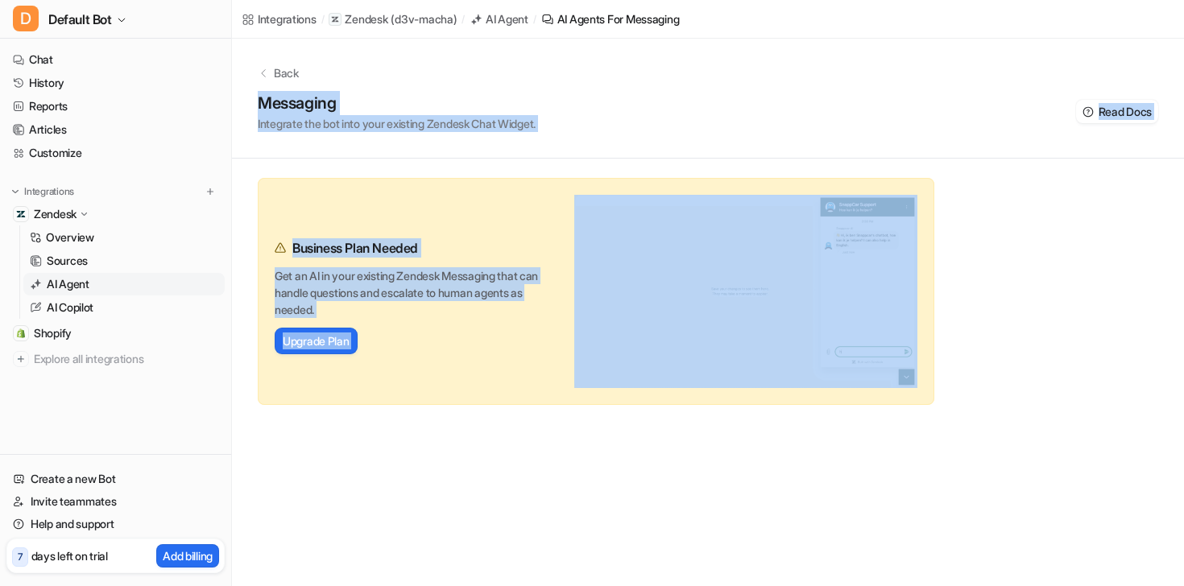
drag, startPoint x: 556, startPoint y: 403, endPoint x: 251, endPoint y: 106, distance: 425.3
click at [251, 106] on div "Back Messaging Integrate the bot into your existing Zendesk Chat Widget. Read D…" at bounding box center [708, 222] width 952 height 366
click at [251, 106] on div "Back Messaging Integrate the bot into your existing Zendesk Chat Widget. Read D…" at bounding box center [708, 99] width 952 height 120
drag, startPoint x: 251, startPoint y: 106, endPoint x: 579, endPoint y: 506, distance: 517.2
click at [579, 506] on div "Integrations / Zendesk ( d3v-macha ) / AI Agent / AI Agents for messaging Back …" at bounding box center [592, 293] width 1184 height 586
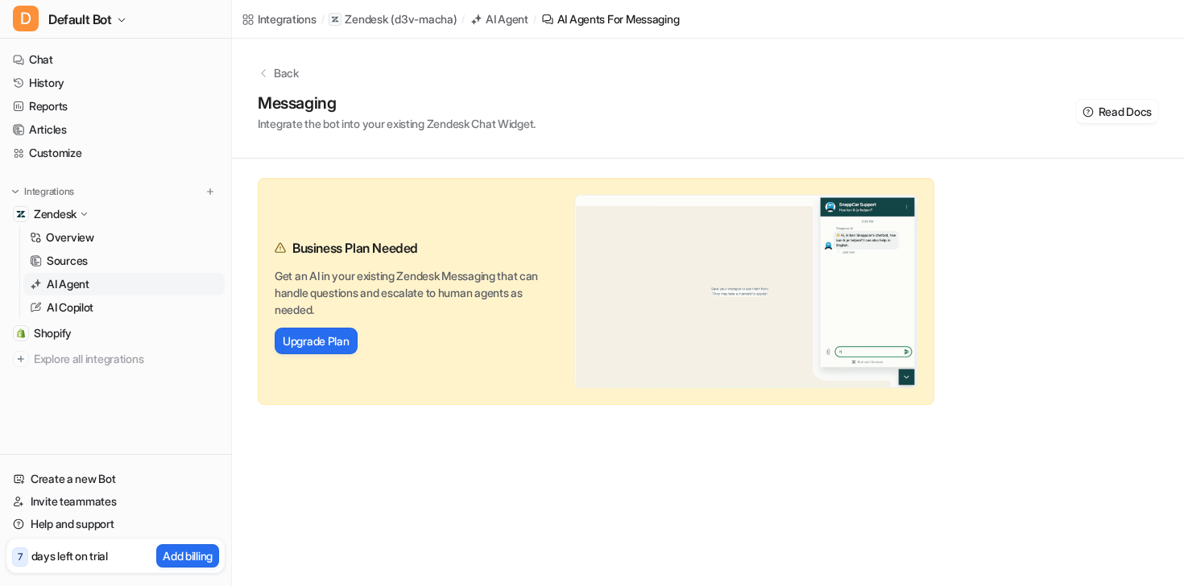
click at [644, 443] on div "Integrations / Zendesk ( d3v-macha ) / AI Agent / AI Agents for messaging Back …" at bounding box center [592, 293] width 1184 height 586
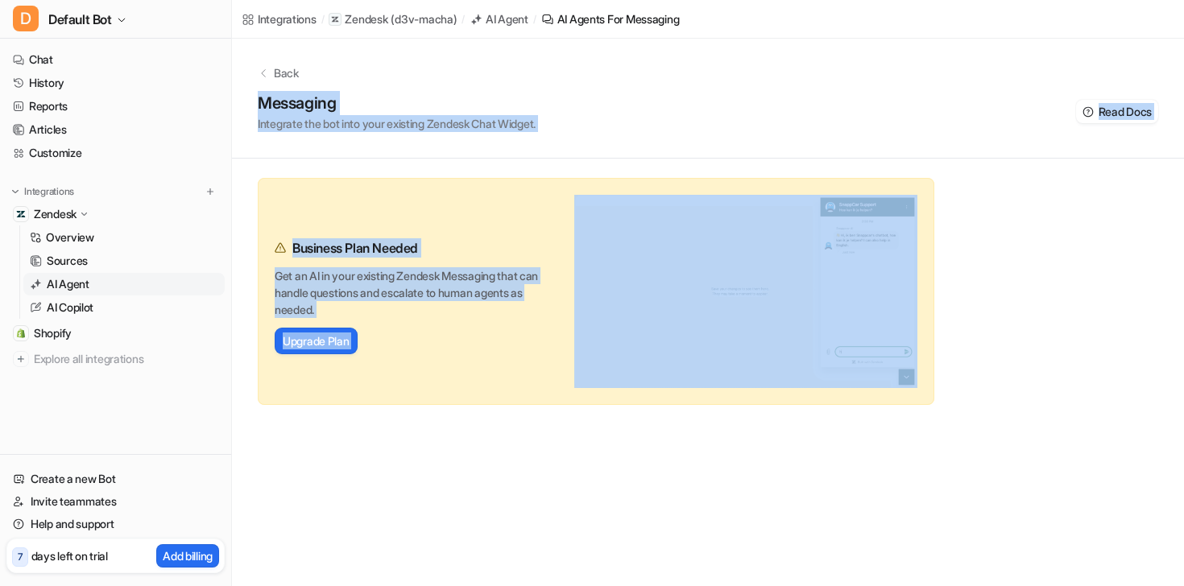
drag, startPoint x: 644, startPoint y: 443, endPoint x: 243, endPoint y: 106, distance: 523.5
click at [243, 106] on div "Integrations / Zendesk ( d3v-macha ) / AI Agent / AI Agents for messaging Back …" at bounding box center [592, 293] width 1184 height 586
click at [243, 106] on div "Back Messaging Integrate the bot into your existing Zendesk Chat Widget. Read D…" at bounding box center [708, 99] width 952 height 120
drag, startPoint x: 243, startPoint y: 106, endPoint x: 1048, endPoint y: 664, distance: 979.5
click at [1048, 585] on html "D Default Bot Chat History Reports Articles Customize Integrations Zendesk Over…" at bounding box center [592, 293] width 1184 height 586
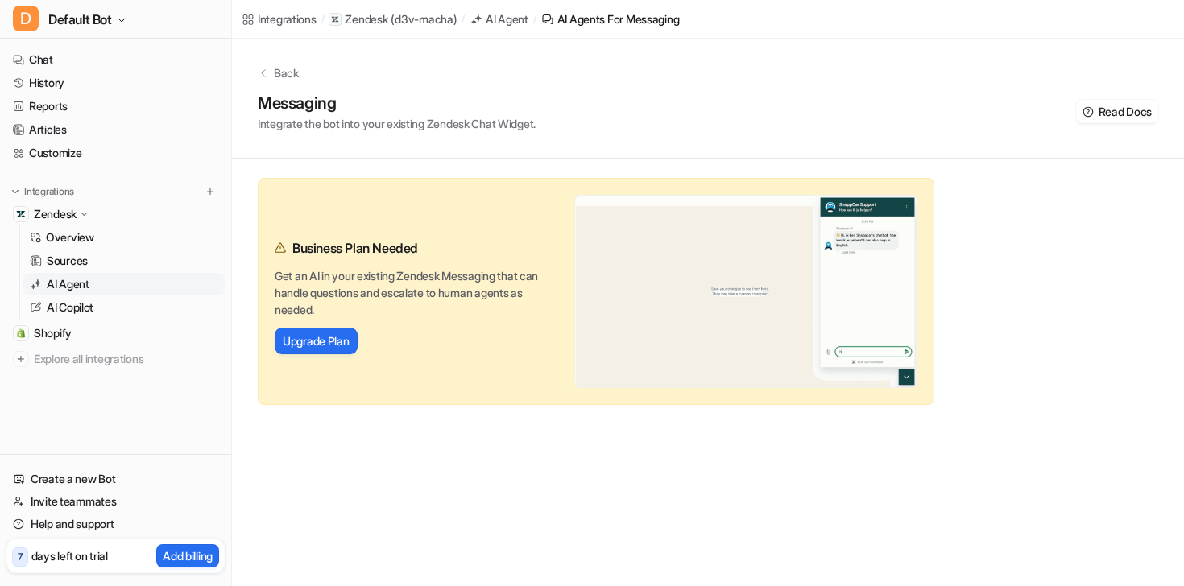
click at [403, 436] on div "Integrations / Zendesk ( d3v-macha ) / AI Agent / AI Agents for messaging Back …" at bounding box center [592, 293] width 1184 height 586
click at [73, 290] on p "AI Agent" at bounding box center [68, 284] width 43 height 16
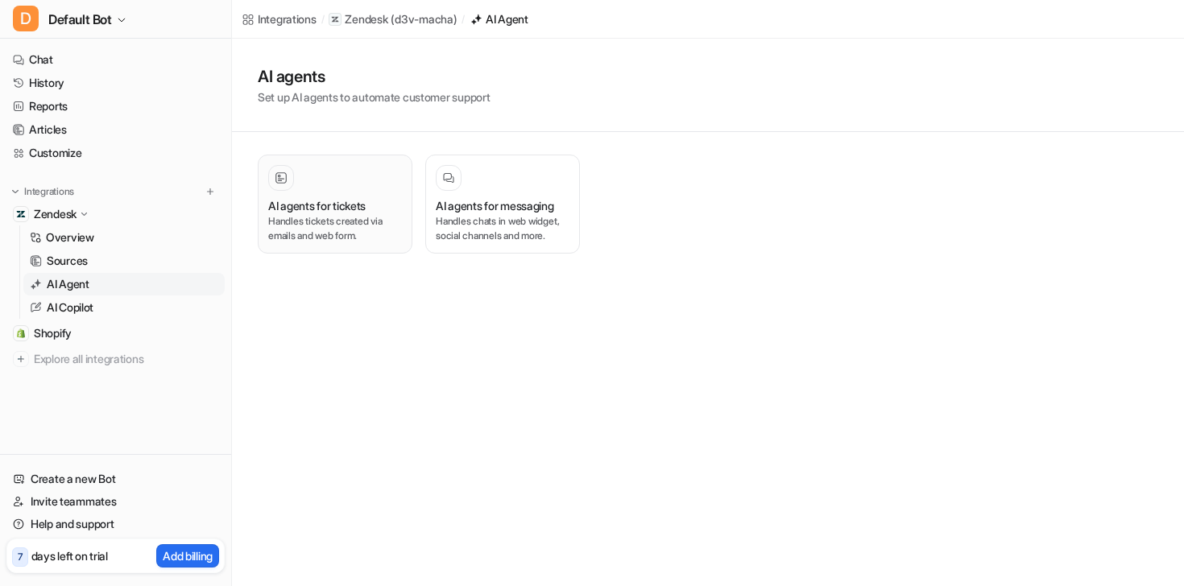
click at [353, 196] on div "AI agents for tickets Handles tickets created via emails and web form." at bounding box center [335, 204] width 134 height 78
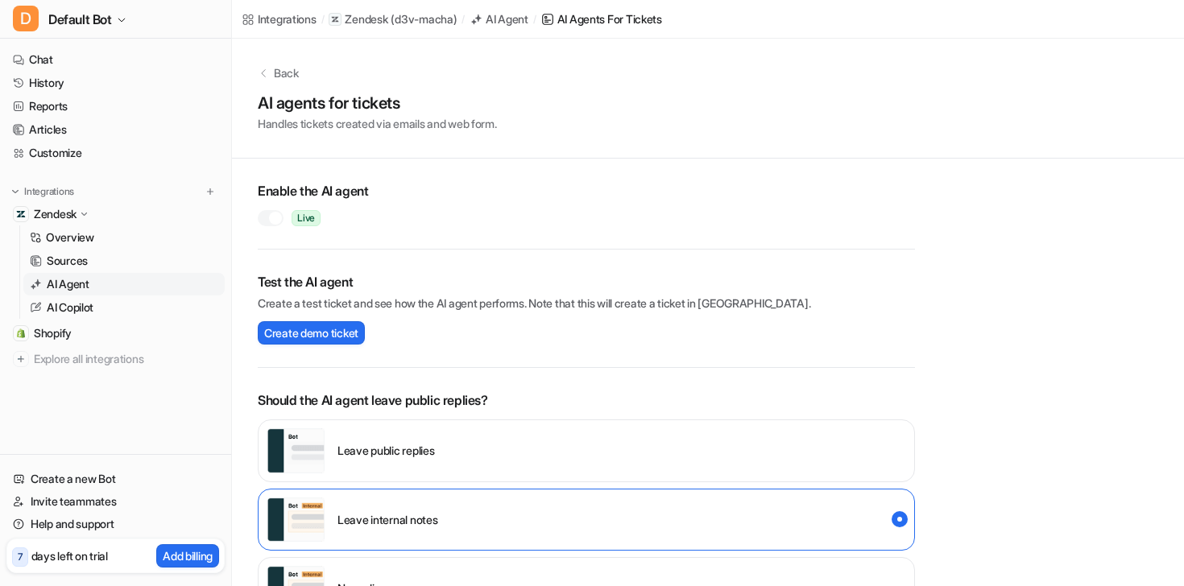
click at [81, 289] on p "AI Agent" at bounding box center [68, 284] width 43 height 16
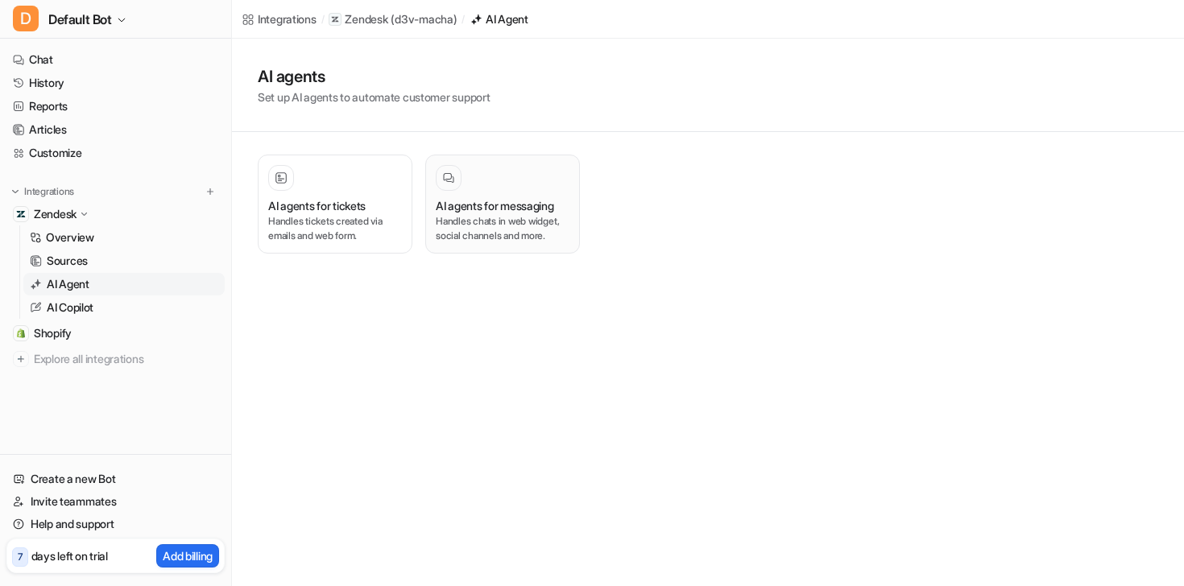
click at [483, 213] on h3 "AI agents for messaging" at bounding box center [495, 205] width 118 height 17
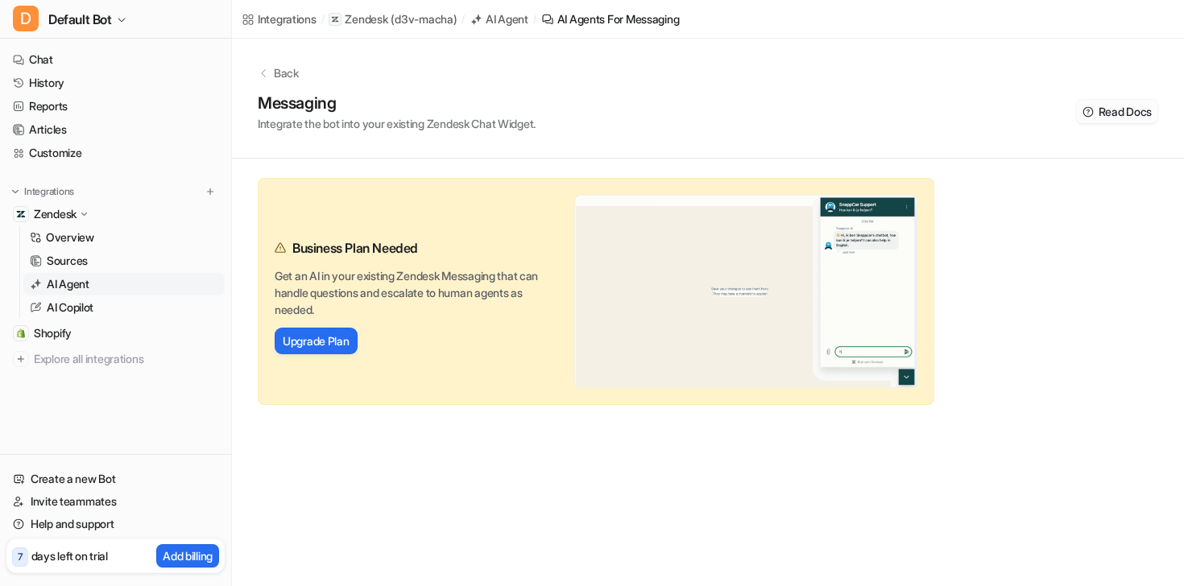
click at [1127, 113] on span "Read Docs" at bounding box center [1124, 111] width 53 height 17
